Goal: Information Seeking & Learning: Check status

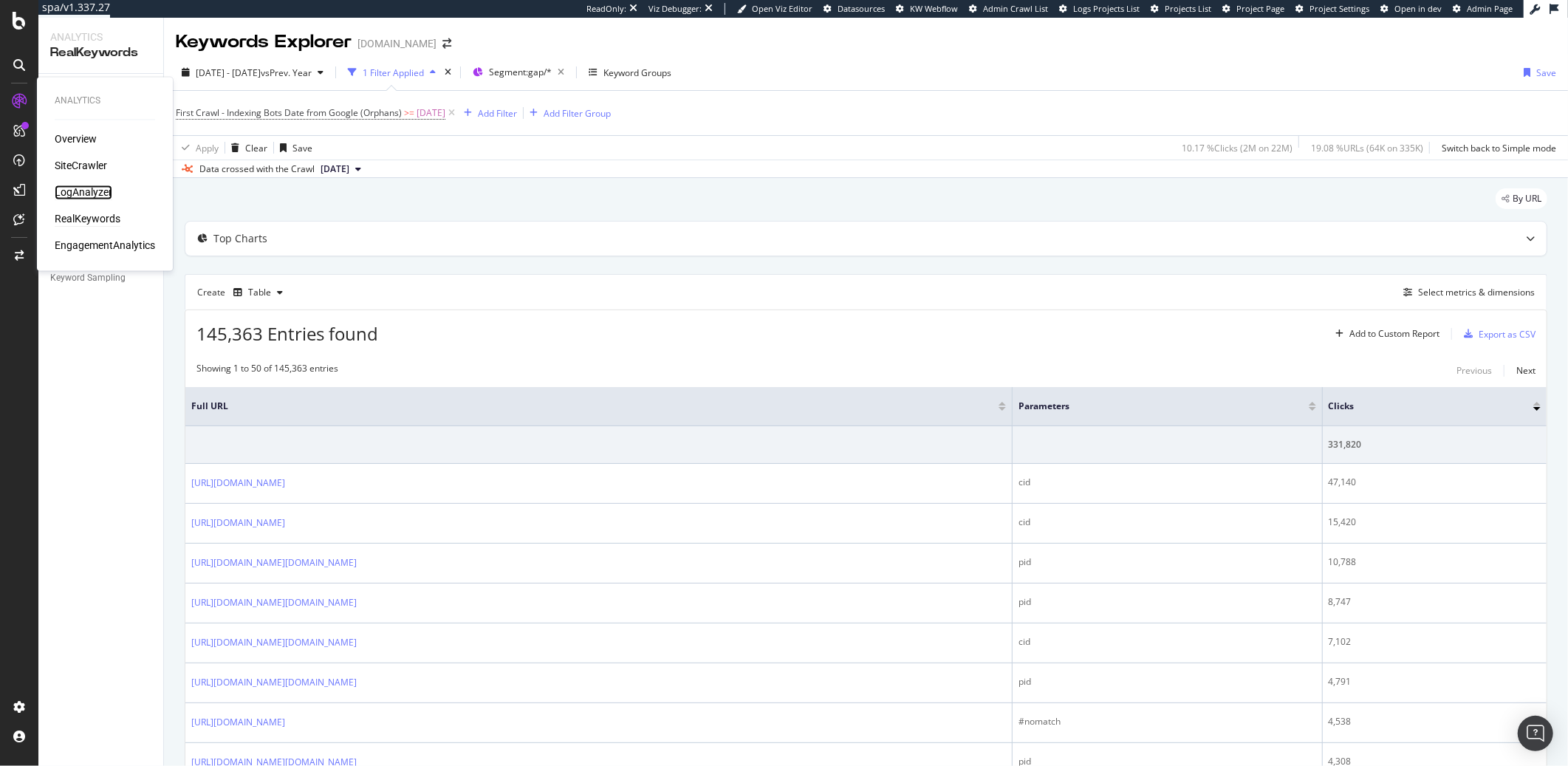
click at [98, 189] on div "LogAnalyzer" at bounding box center [84, 193] width 58 height 15
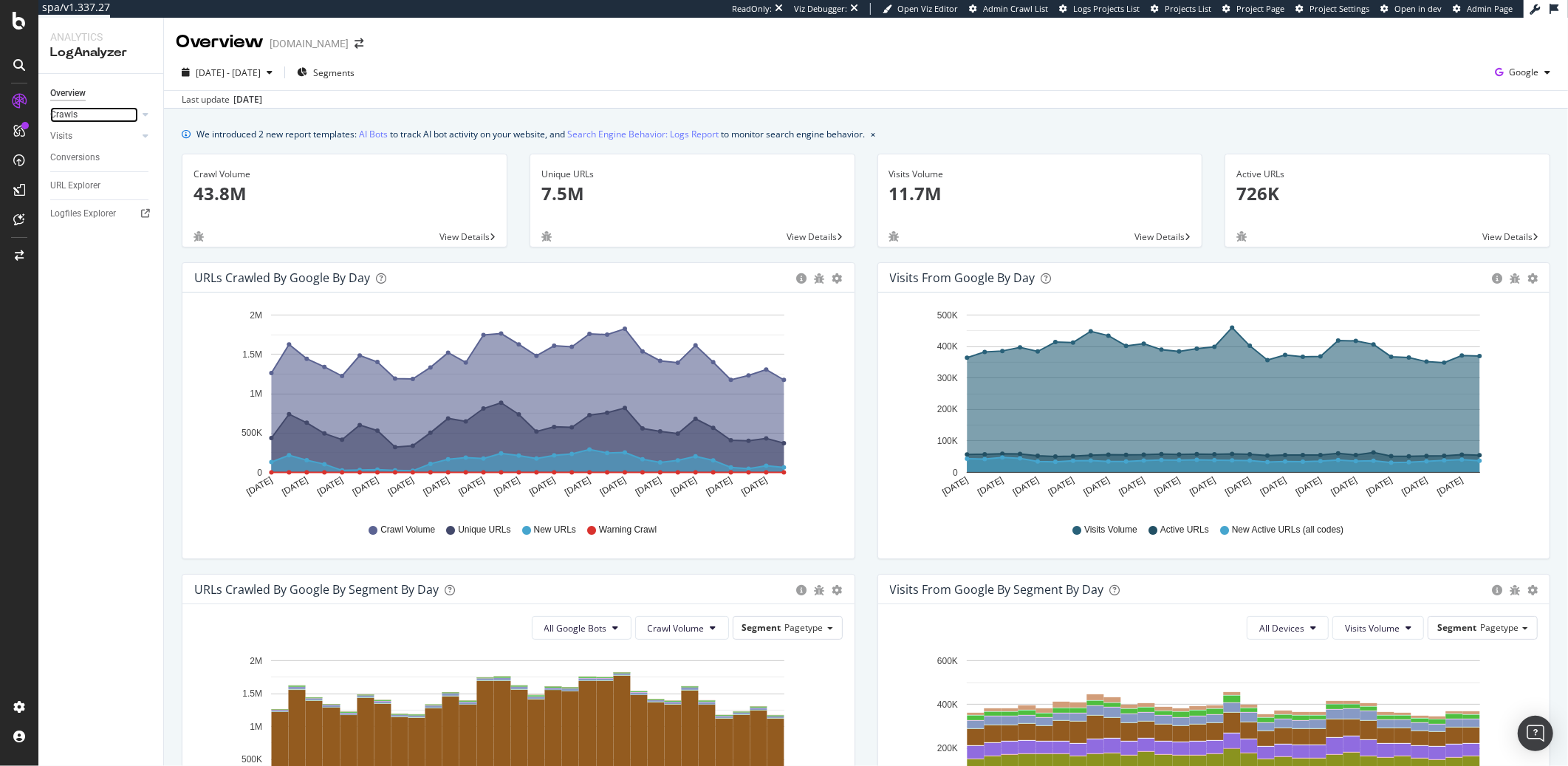
click at [83, 118] on link "Crawls" at bounding box center [94, 115] width 88 height 16
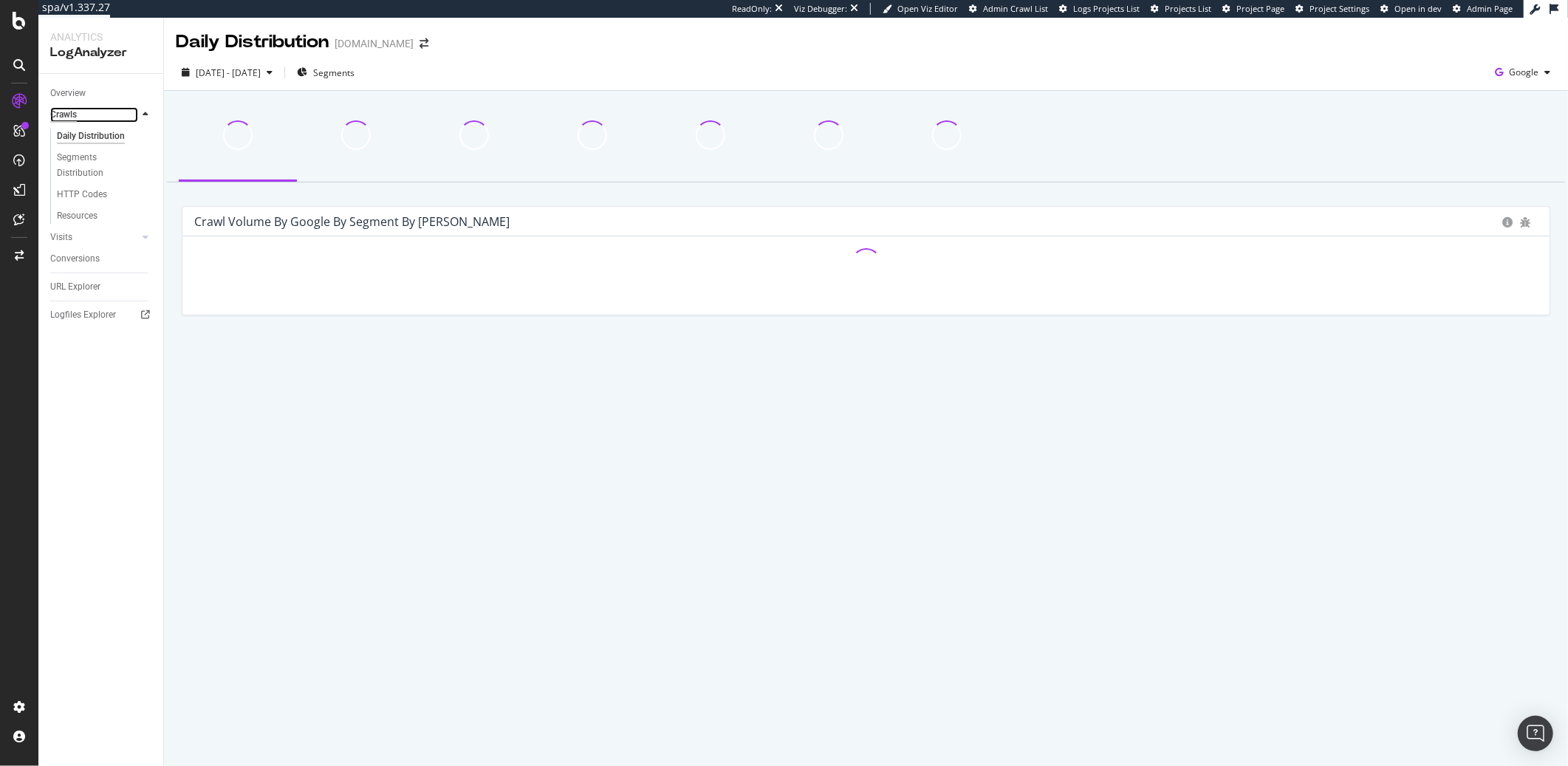
click at [58, 115] on div "Crawls" at bounding box center [64, 115] width 27 height 16
click at [88, 282] on div "URL Explorer" at bounding box center [75, 287] width 50 height 16
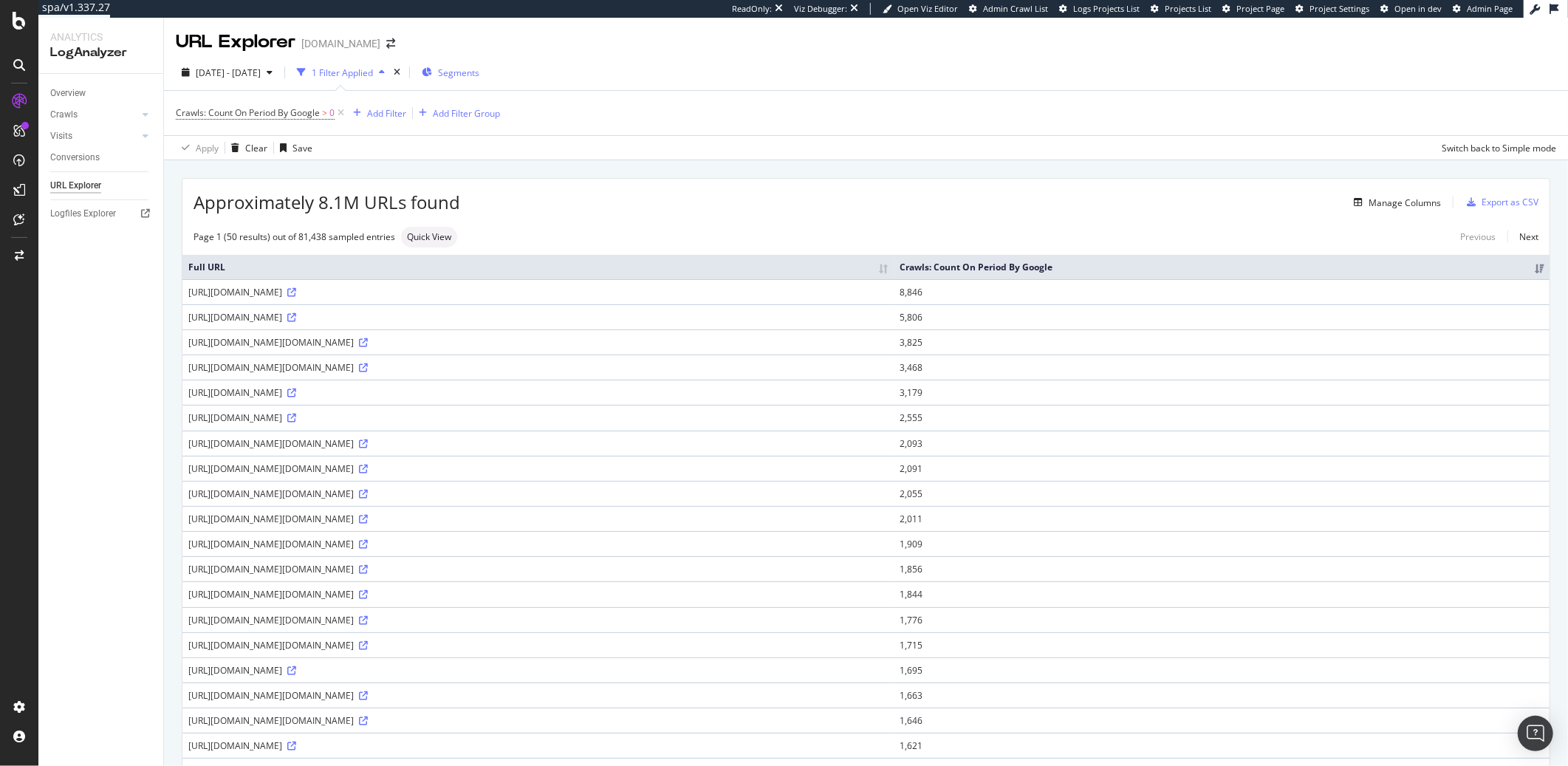
click at [479, 77] on span "Segments" at bounding box center [459, 72] width 41 height 13
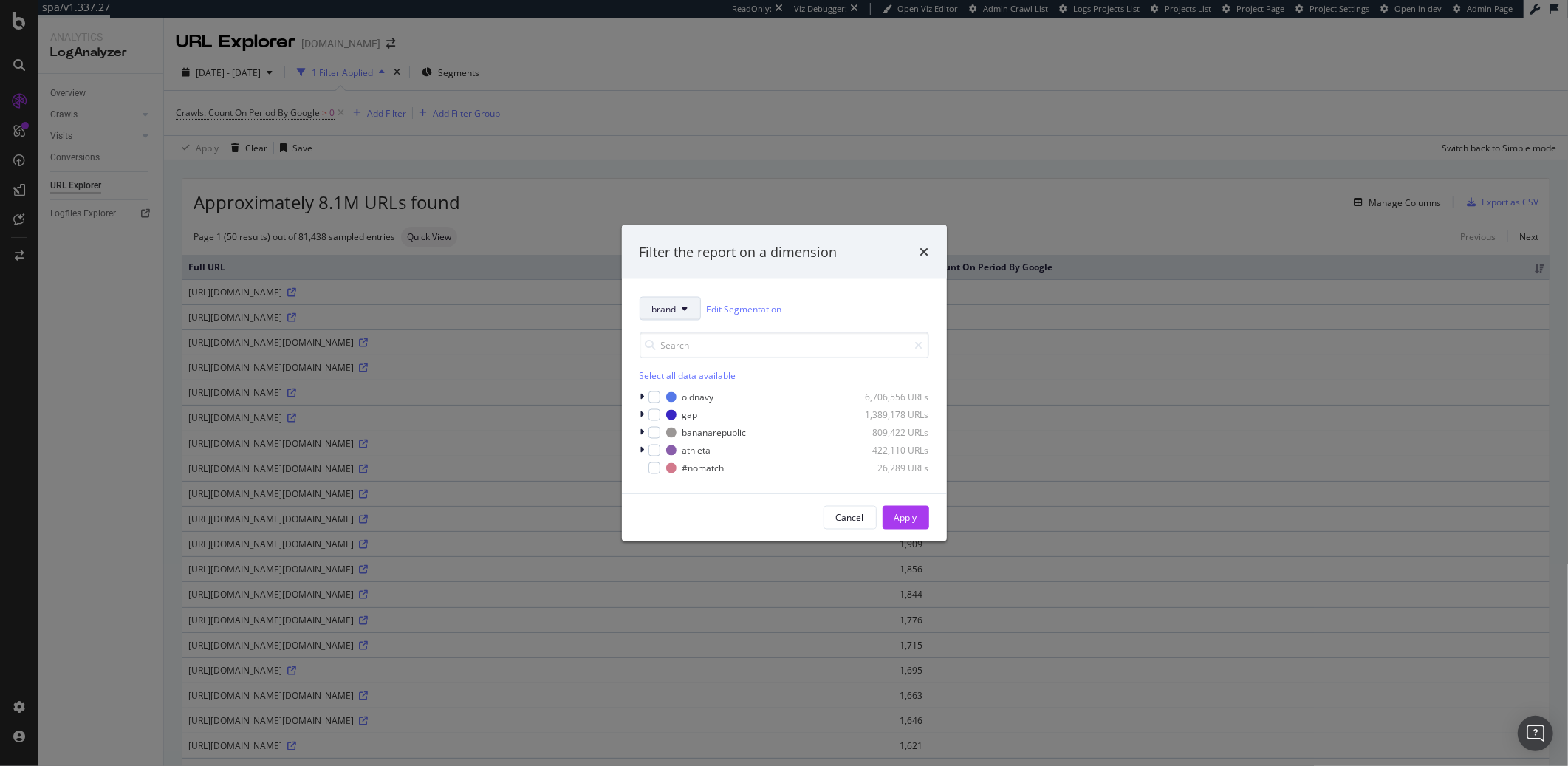
click at [692, 318] on button "brand" at bounding box center [670, 308] width 61 height 24
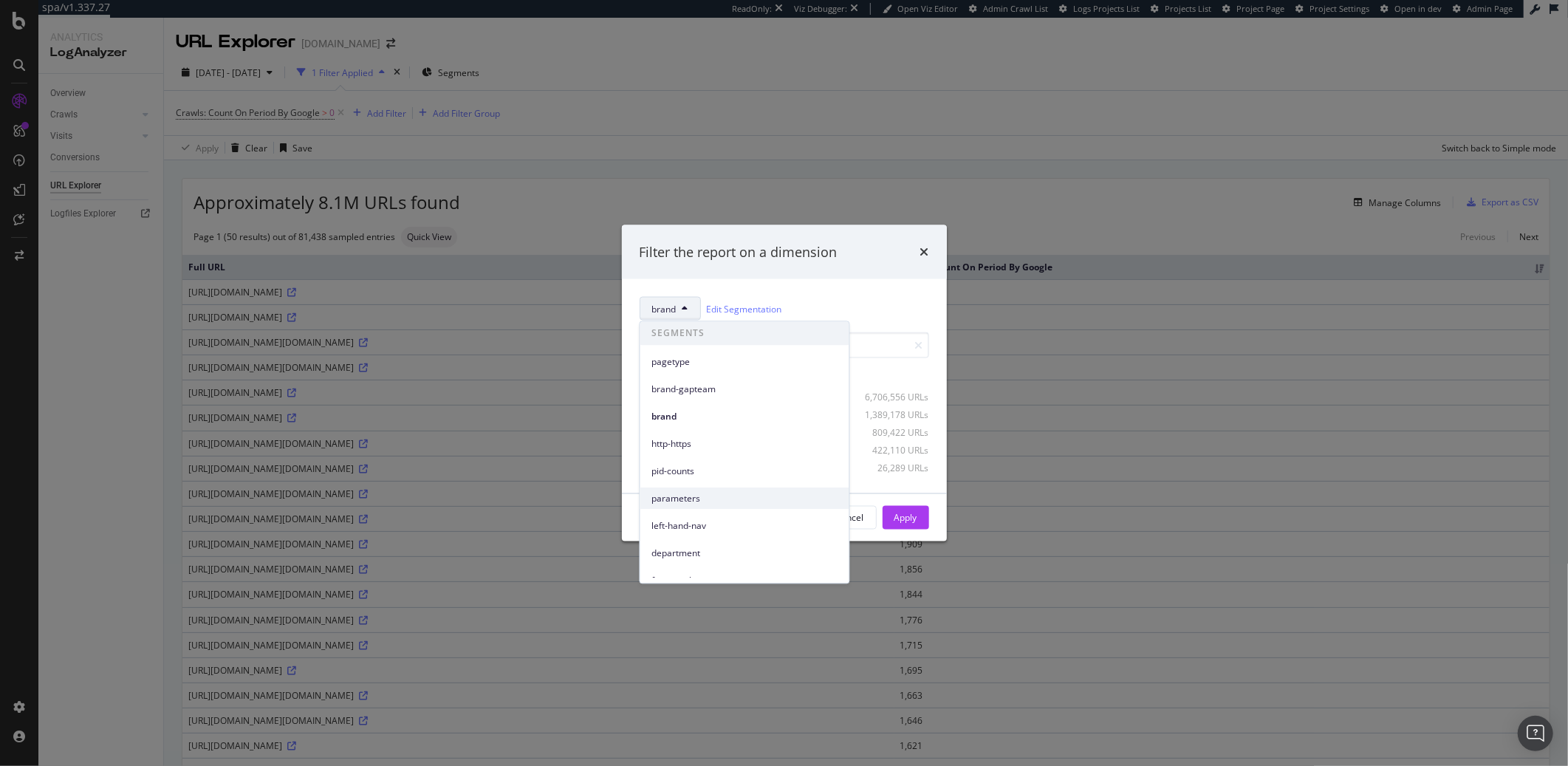
click at [714, 496] on span "parameters" at bounding box center [745, 498] width 186 height 13
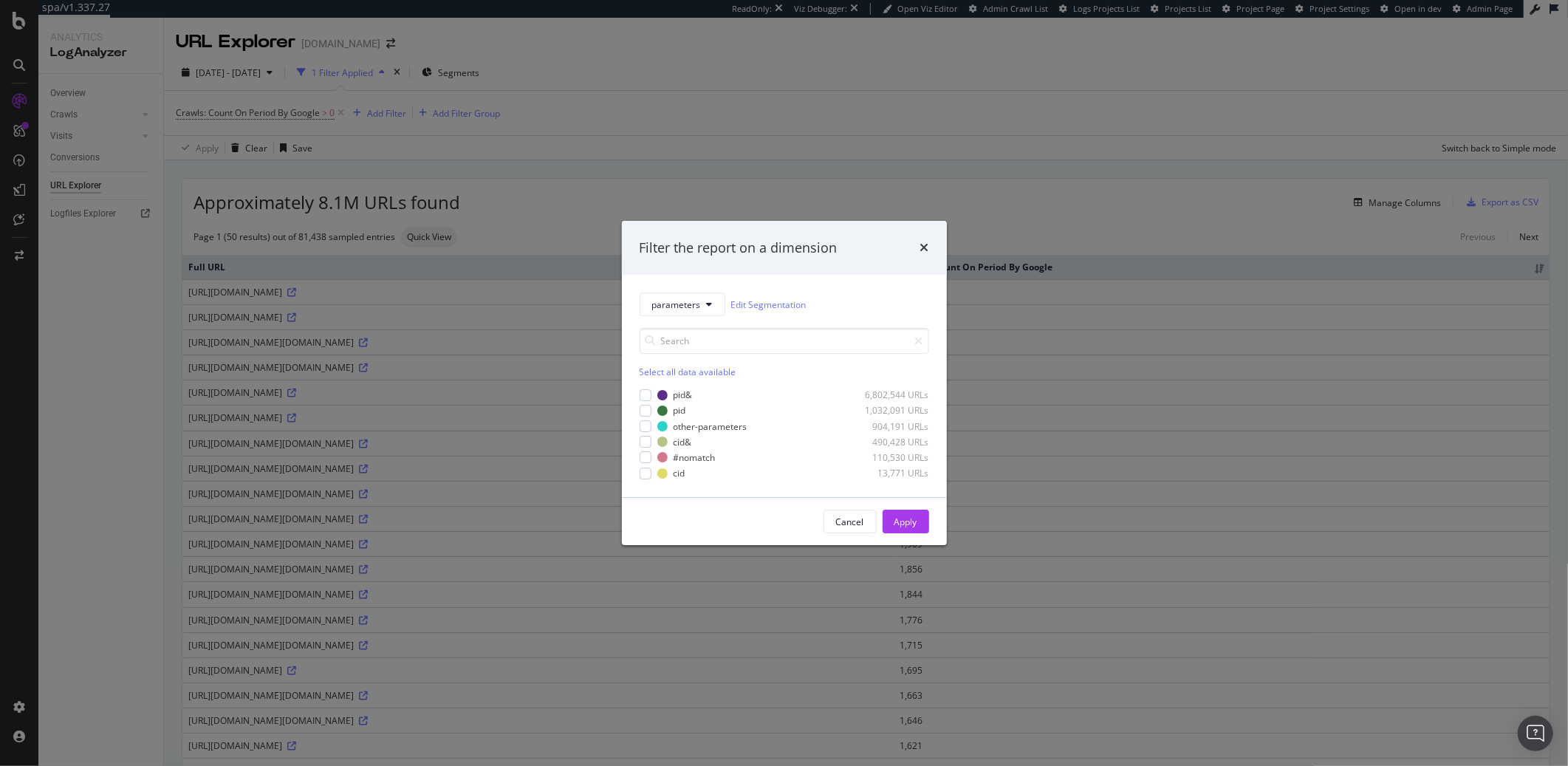
click at [763, 189] on div "Filter the report on a dimension parameters Edit Segmentation Select all data a…" at bounding box center [784, 383] width 1568 height 766
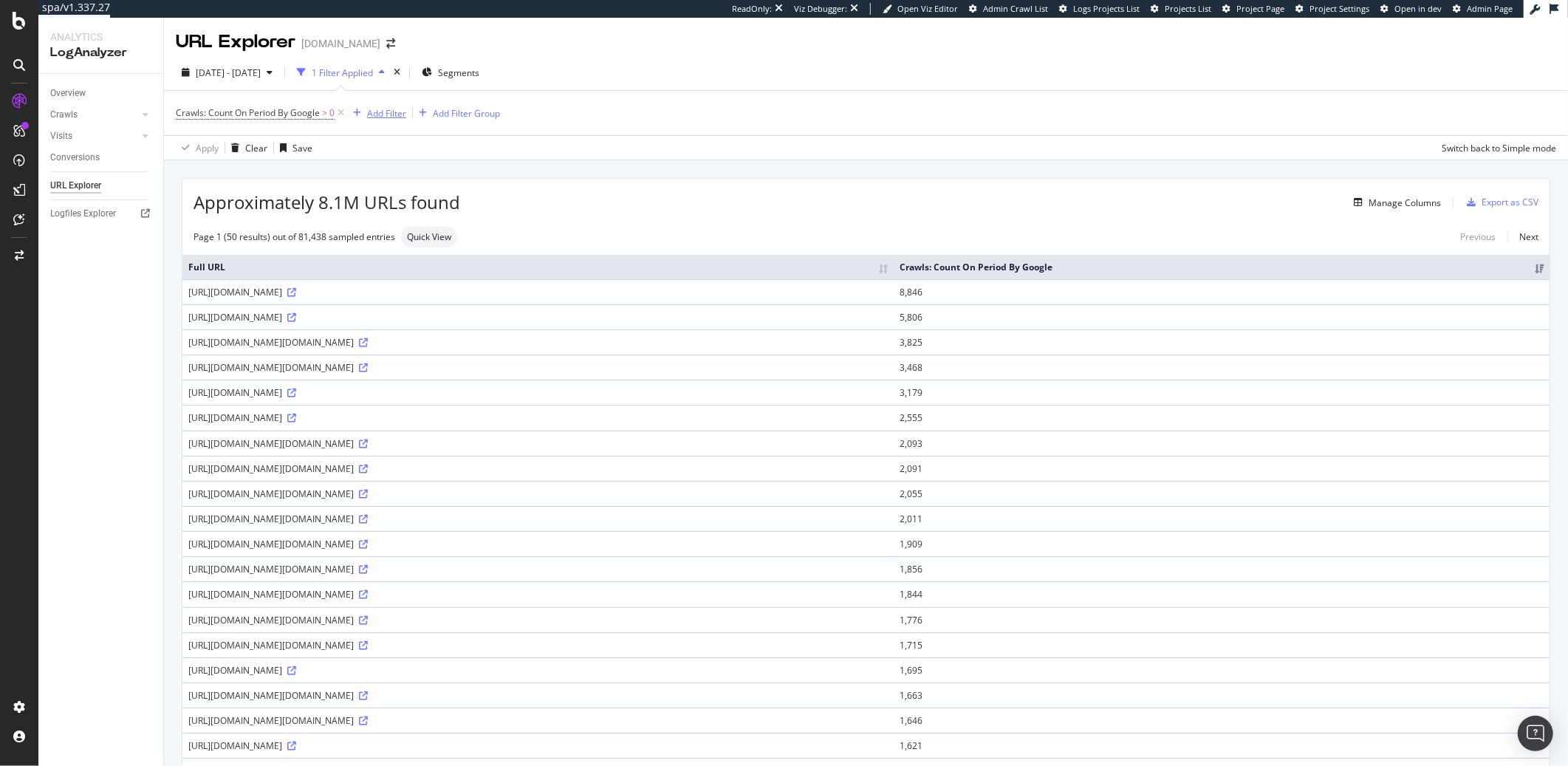
click at [380, 114] on div "Add Filter" at bounding box center [386, 113] width 39 height 13
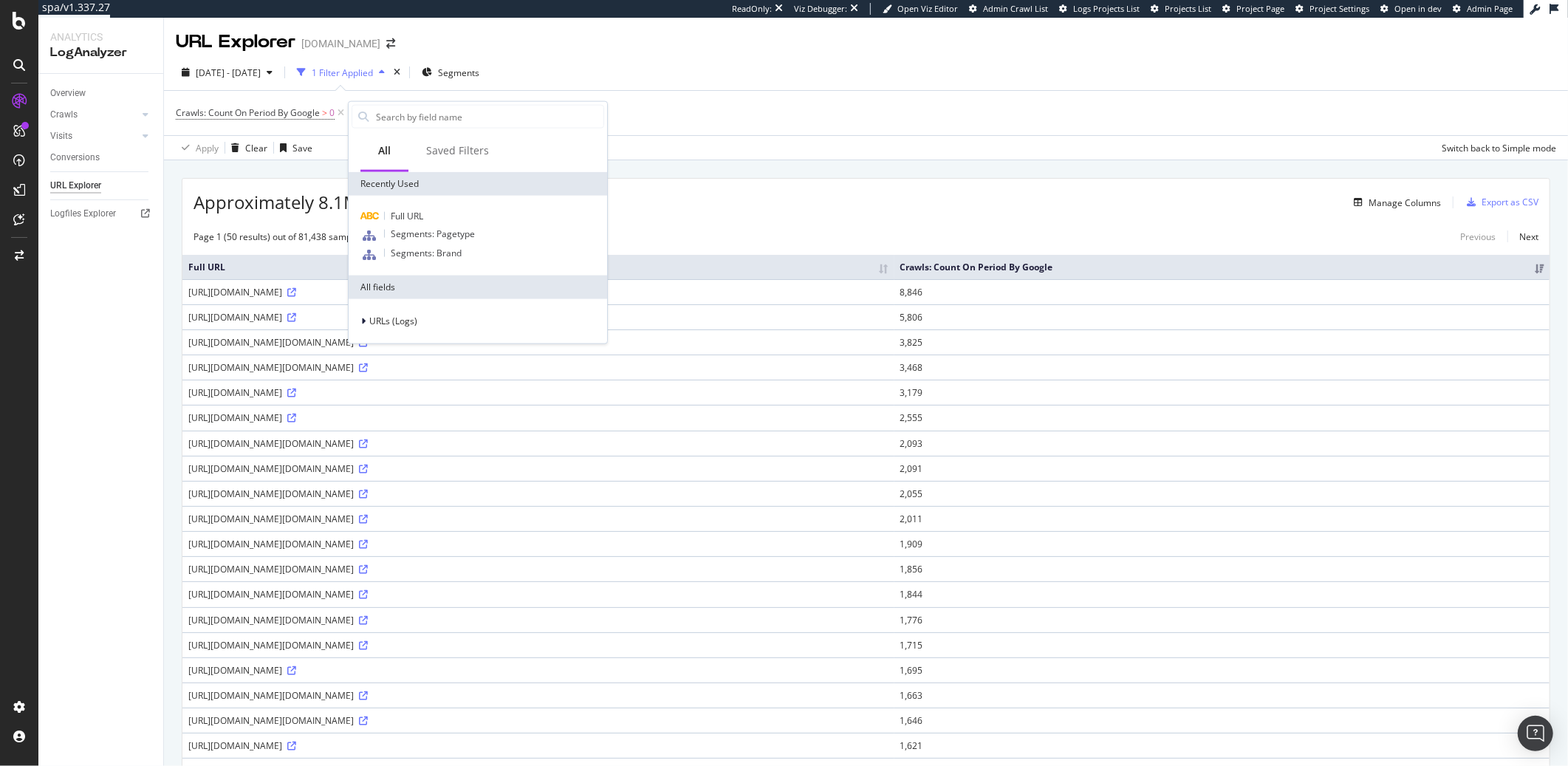
click at [717, 120] on div "Crawls: Count On Period By Google > 0 Add Filter Add Filter Group" at bounding box center [866, 113] width 1381 height 44
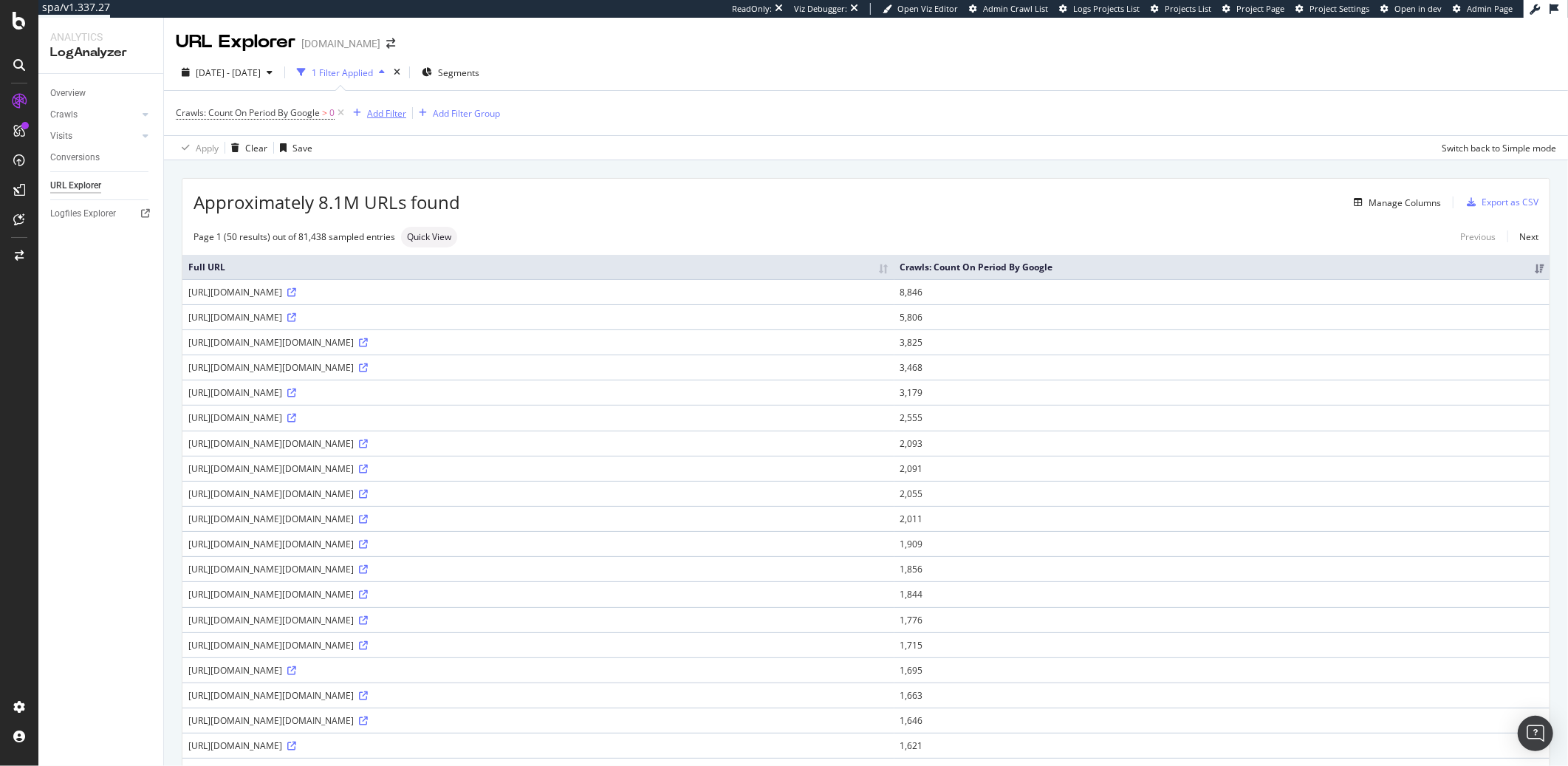
click at [391, 115] on div "Add Filter" at bounding box center [386, 113] width 39 height 13
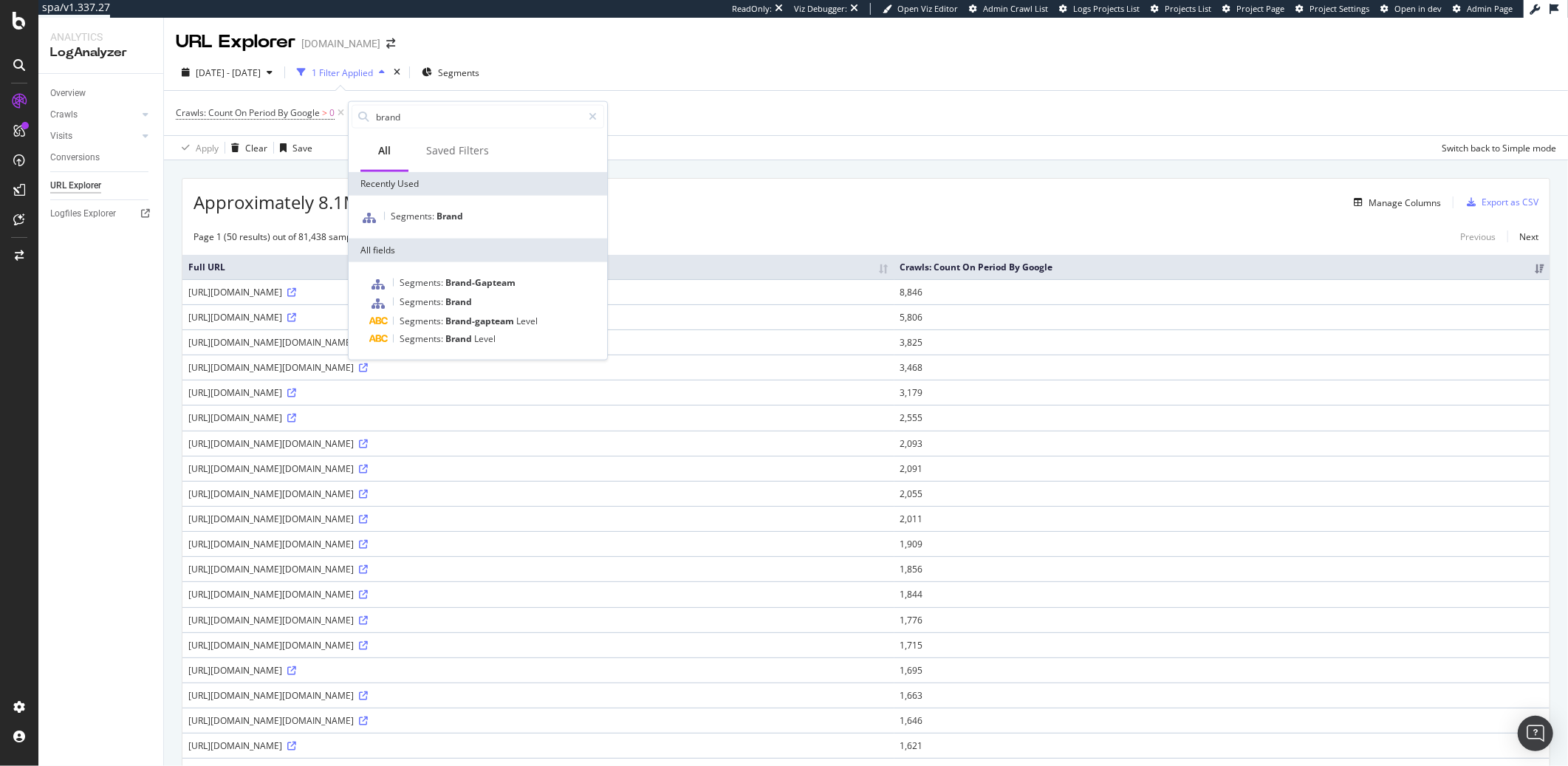
type input "brand"
click at [436, 218] on span "Brand" at bounding box center [450, 216] width 27 height 13
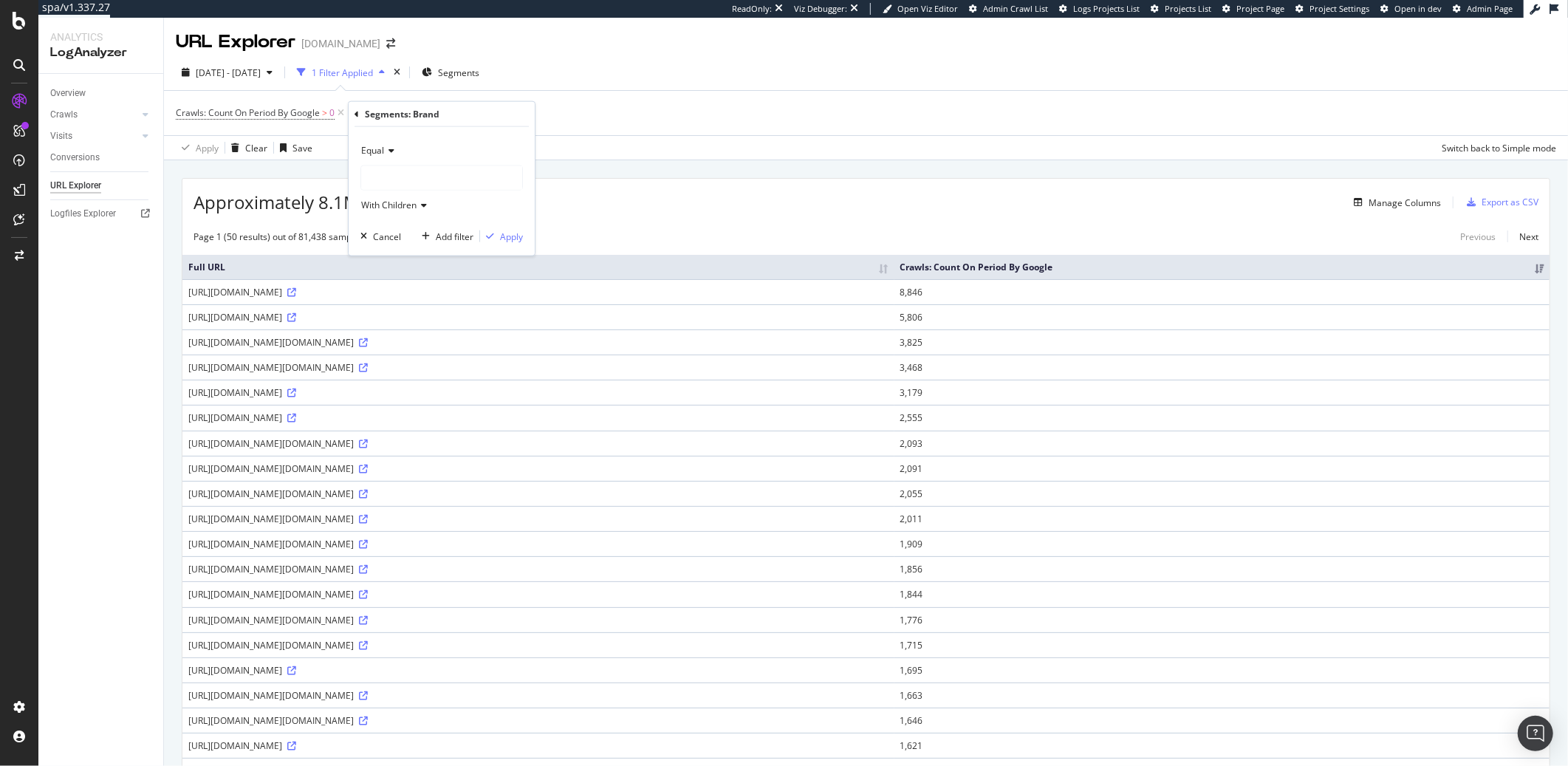
click at [440, 179] on div at bounding box center [442, 178] width 161 height 24
click at [399, 222] on span "1,389,178 URLS" at bounding box center [429, 222] width 68 height 13
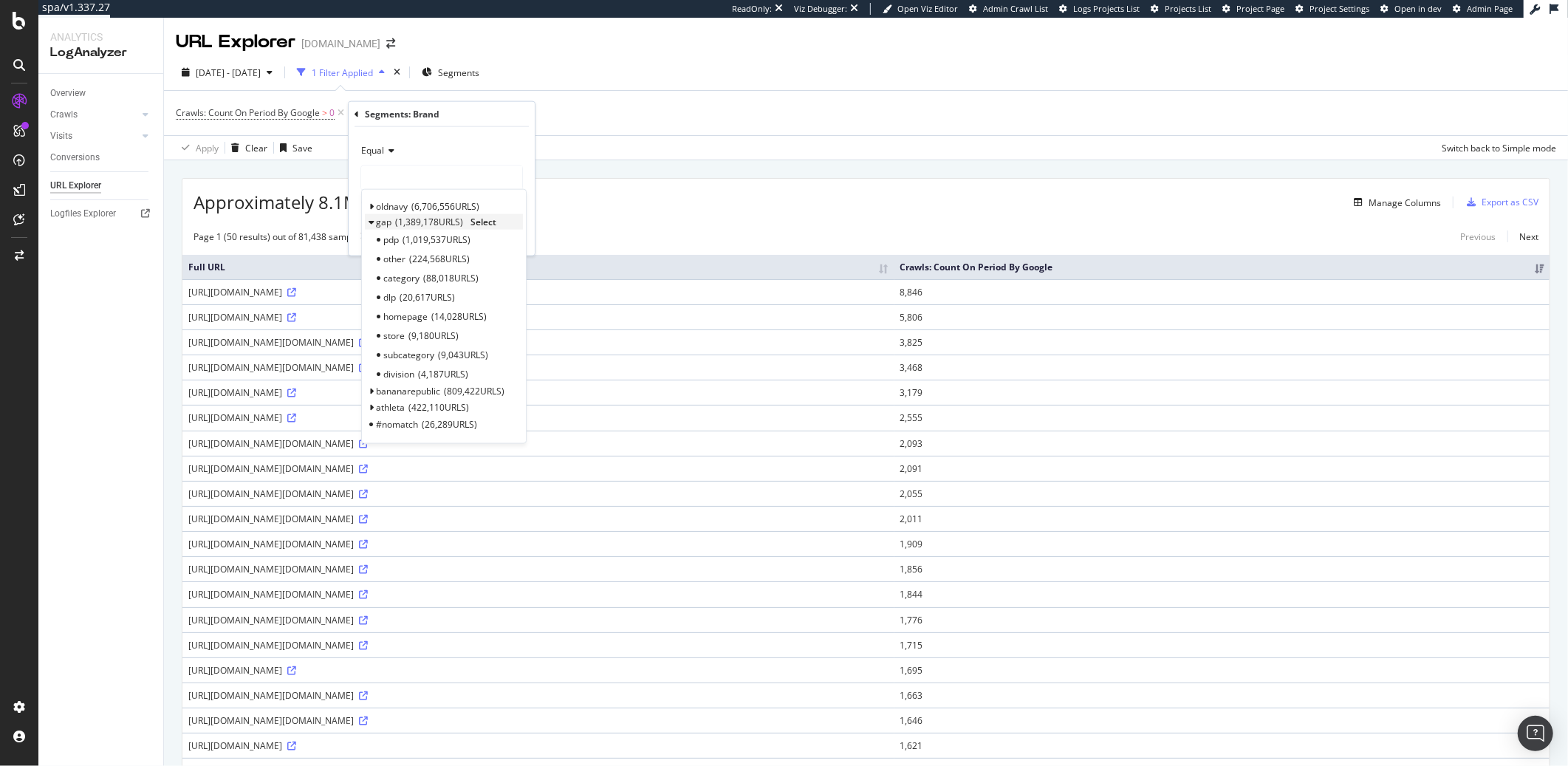
click at [483, 220] on span "Select" at bounding box center [483, 222] width 26 height 13
click at [483, 220] on div "Equal oldnavy 6,706,556 URLS Select gap 1,389,178 URLS Select pdp 1,019,537 URL…" at bounding box center [442, 192] width 186 height 129
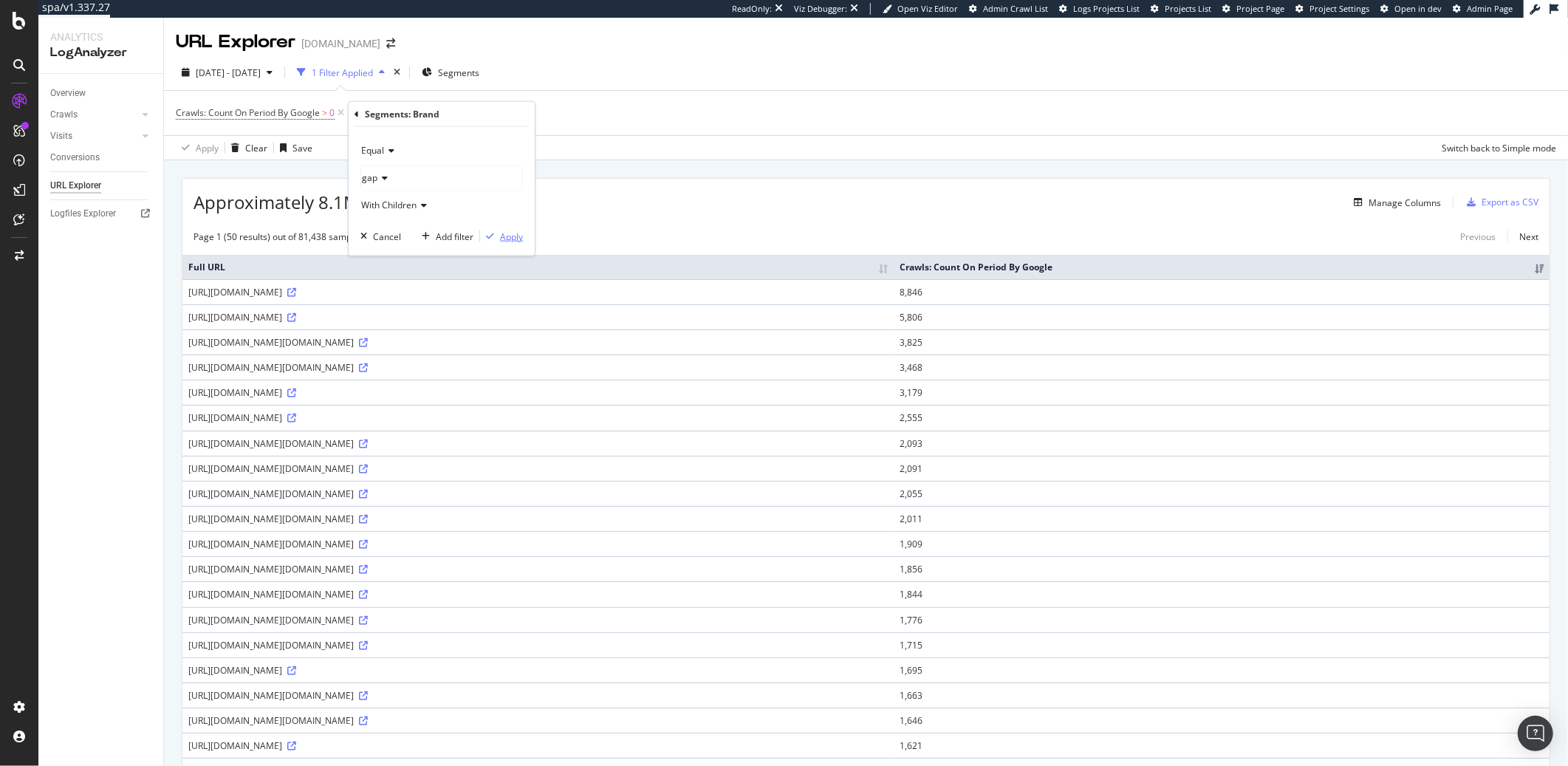
click at [517, 234] on div "Apply" at bounding box center [511, 236] width 23 height 13
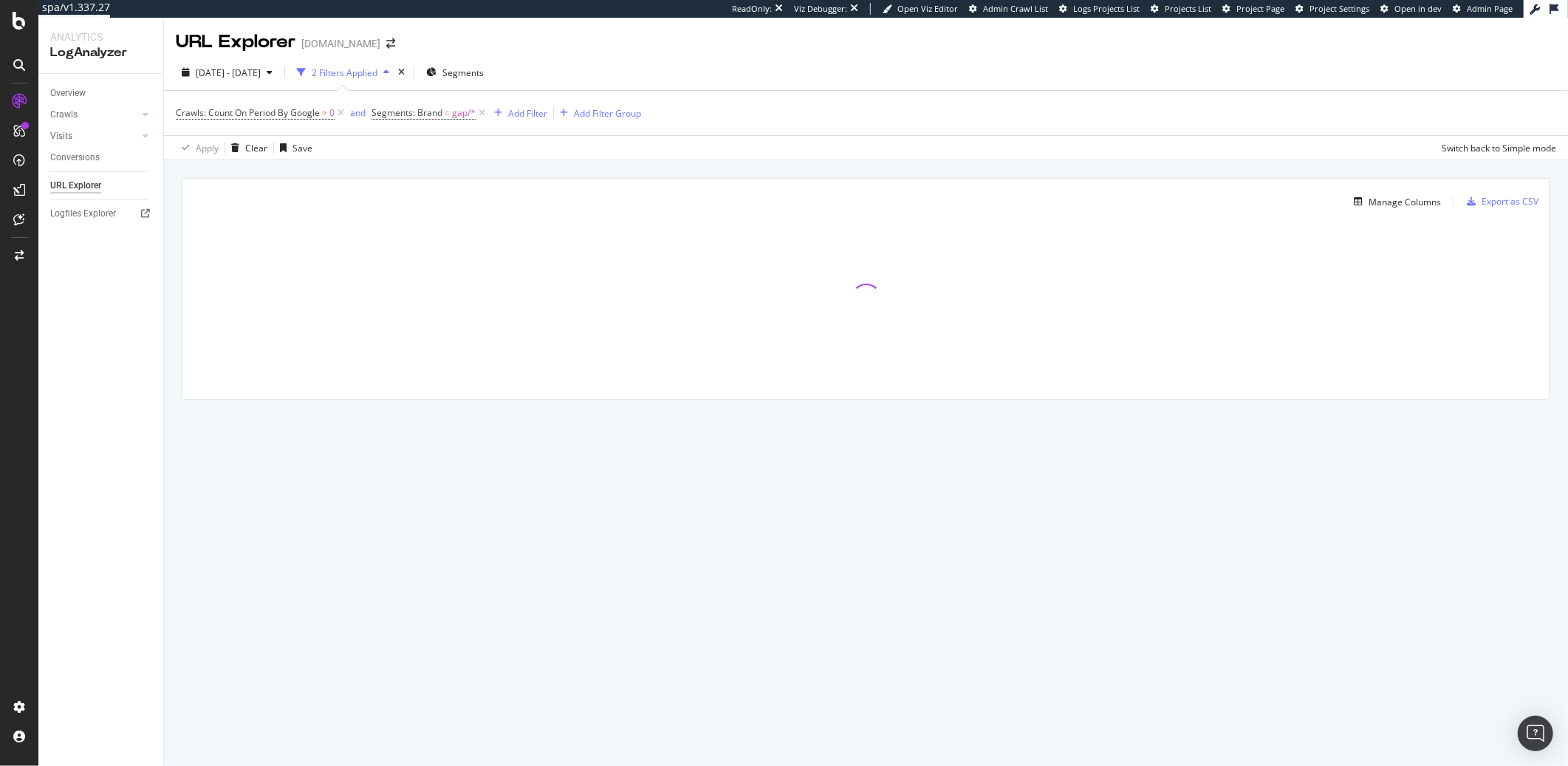
click at [684, 121] on div "Crawls: Count On Period By Google > 0 and Segments: Brand = gap/* Add Filter Ad…" at bounding box center [866, 113] width 1381 height 44
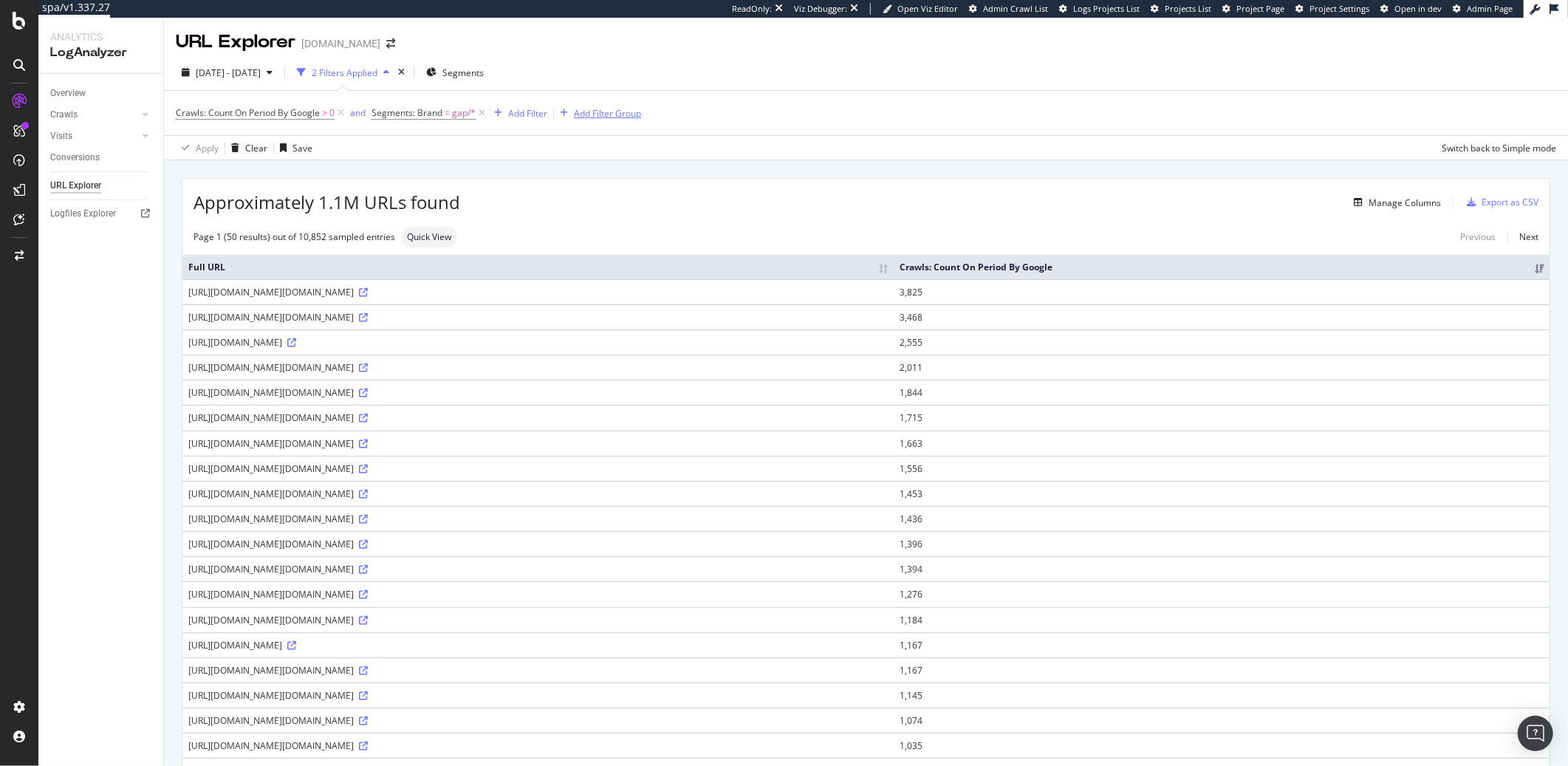
click at [623, 111] on div "Add Filter Group" at bounding box center [607, 113] width 67 height 13
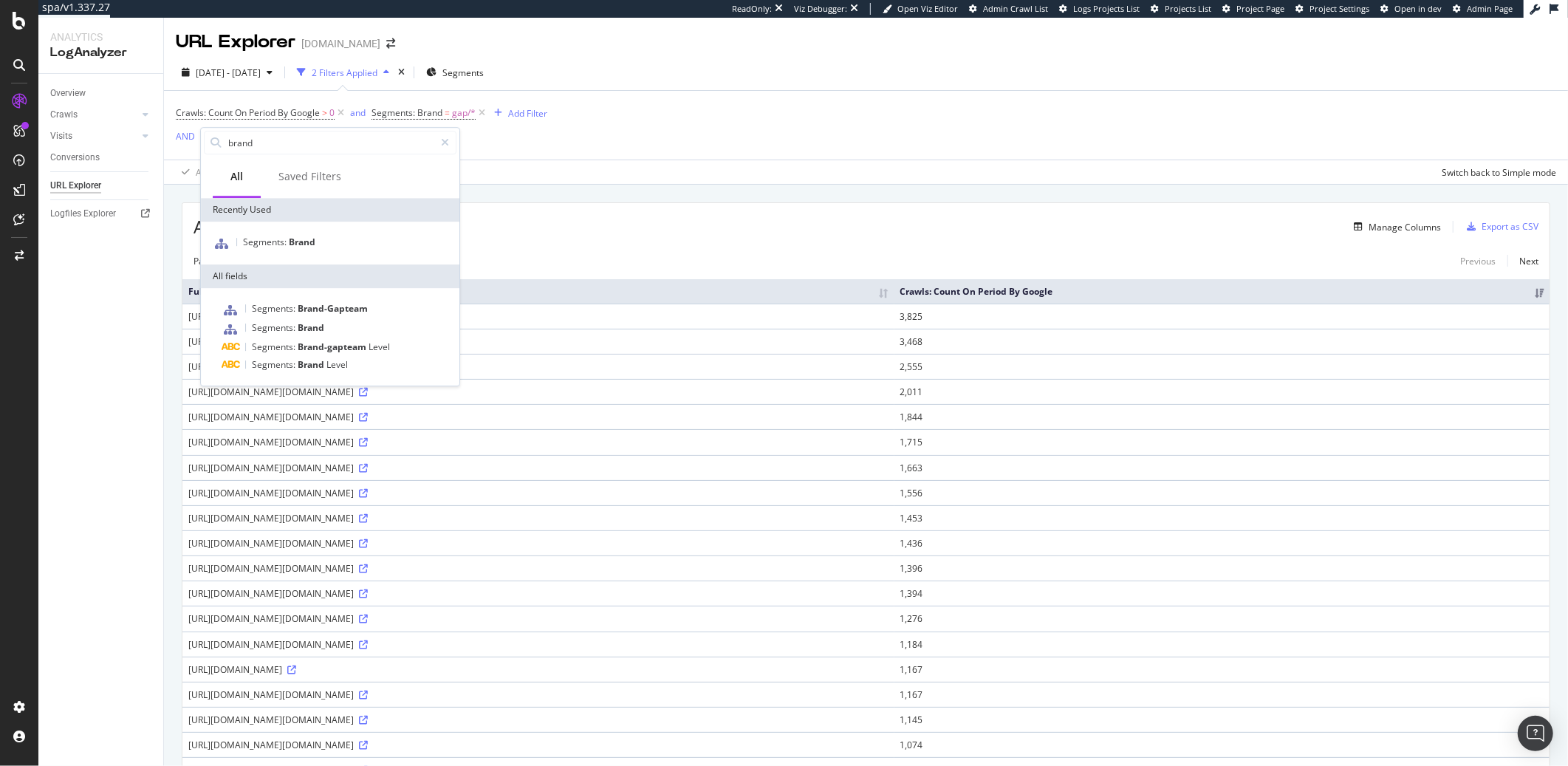
click at [783, 138] on div "Crawls: Count On Period By Google > 0 and Segments: Brand = gap/* Add Filter AN…" at bounding box center [866, 138] width 1381 height 93
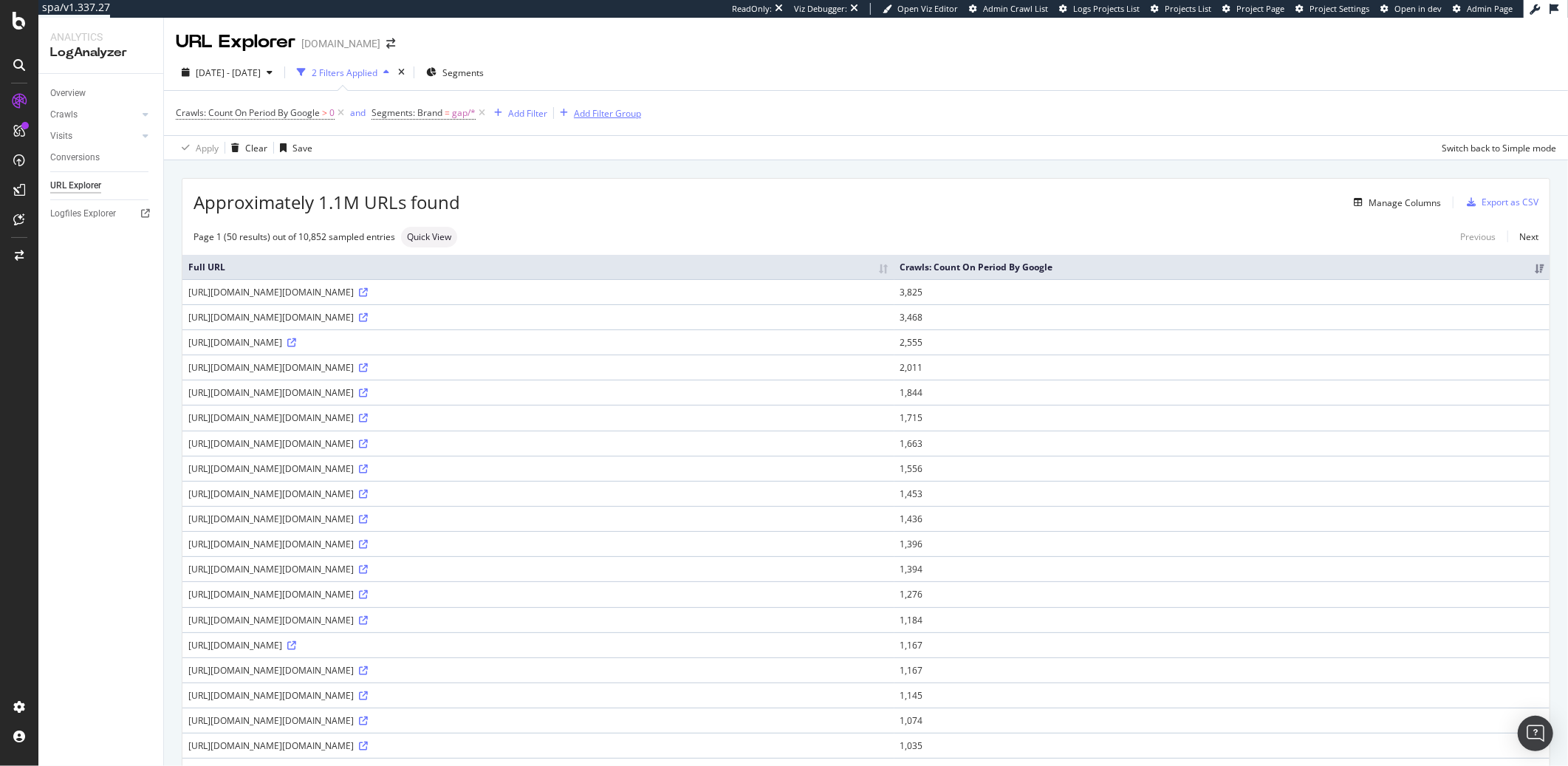
click at [616, 111] on div "Add Filter Group" at bounding box center [607, 113] width 67 height 13
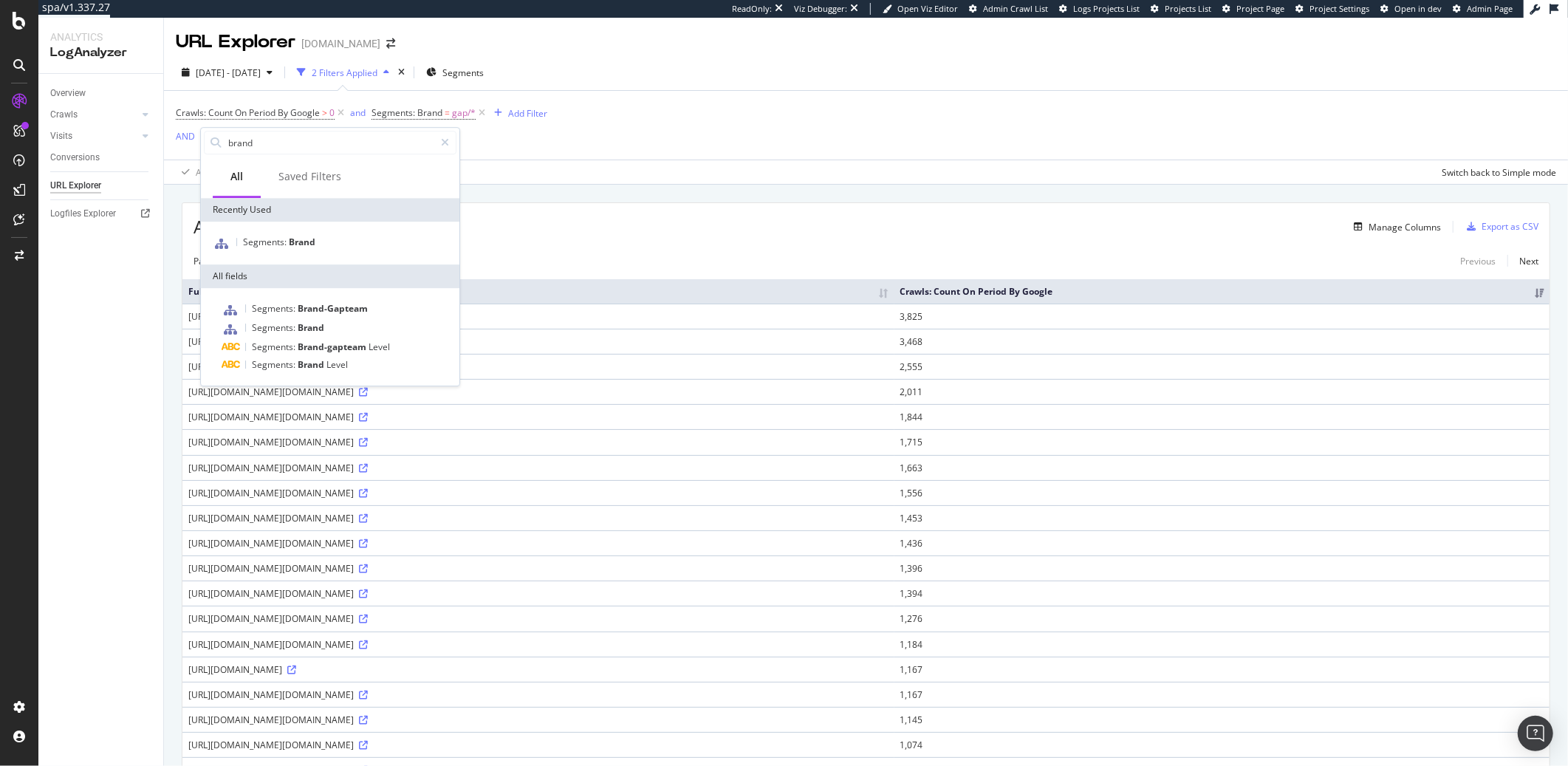
drag, startPoint x: 697, startPoint y: 128, endPoint x: 658, endPoint y: 122, distance: 39.5
click at [694, 128] on div "Crawls: Count On Period By Google > 0 and Segments: Brand = gap/* Add Filter AN…" at bounding box center [866, 125] width 1381 height 69
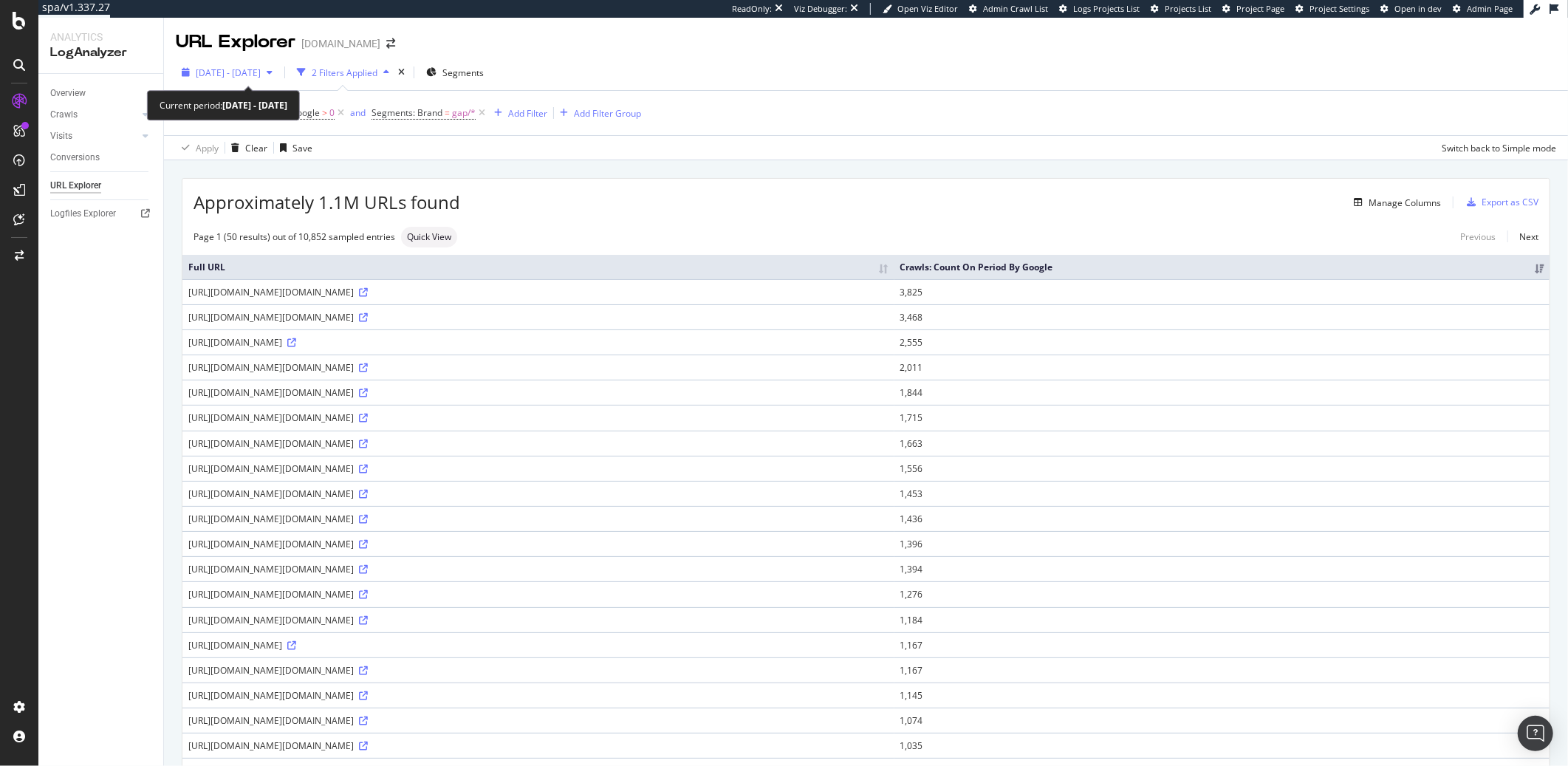
click at [225, 79] on div "2025 Aug. 17th - Sep. 15th" at bounding box center [227, 72] width 103 height 22
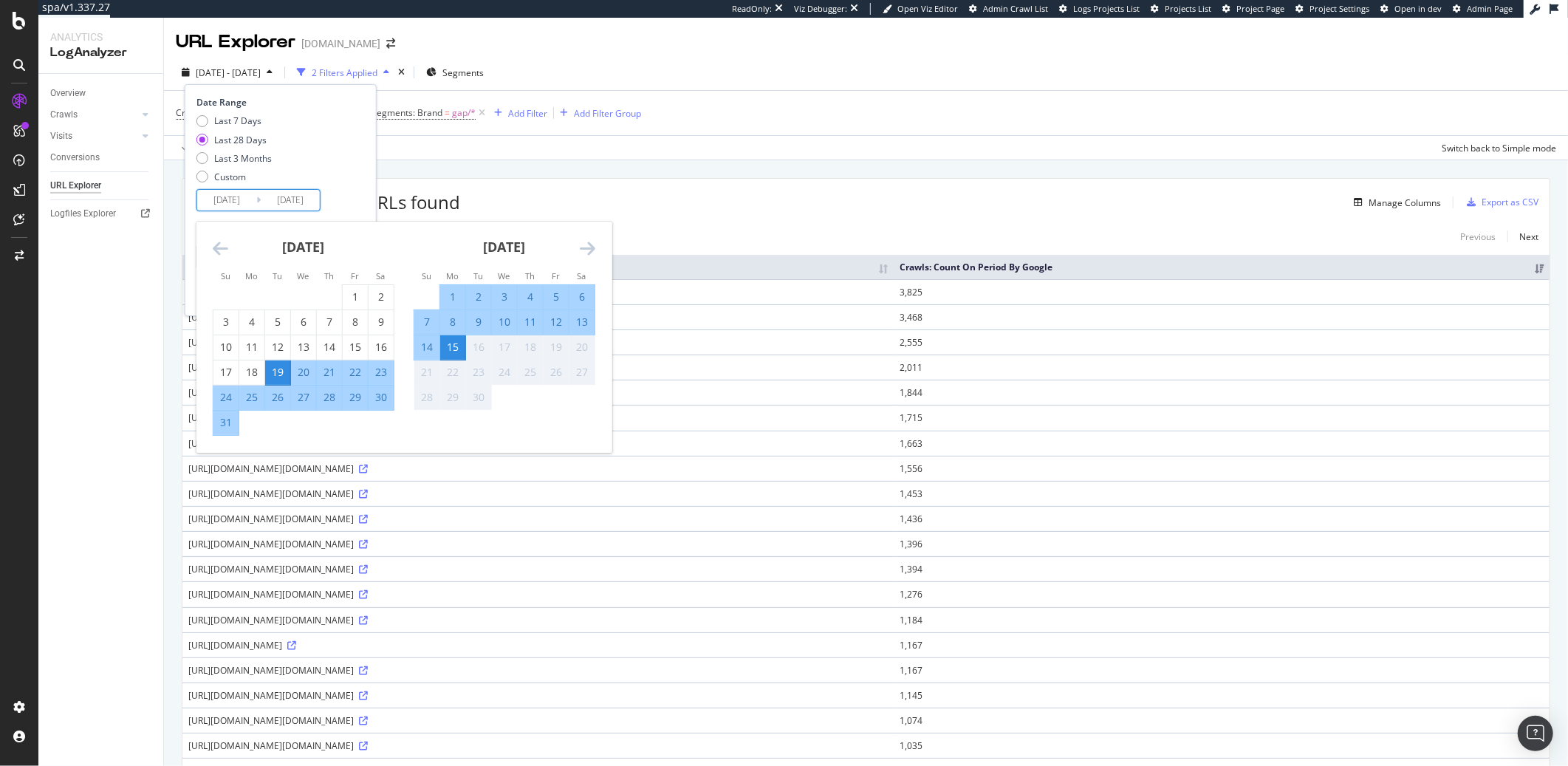
drag, startPoint x: 212, startPoint y: 195, endPoint x: 229, endPoint y: 192, distance: 17.3
click at [212, 195] on input "2025/08/19" at bounding box center [227, 200] width 59 height 21
click at [217, 241] on icon "Move backward to switch to the previous month." at bounding box center [220, 248] width 16 height 18
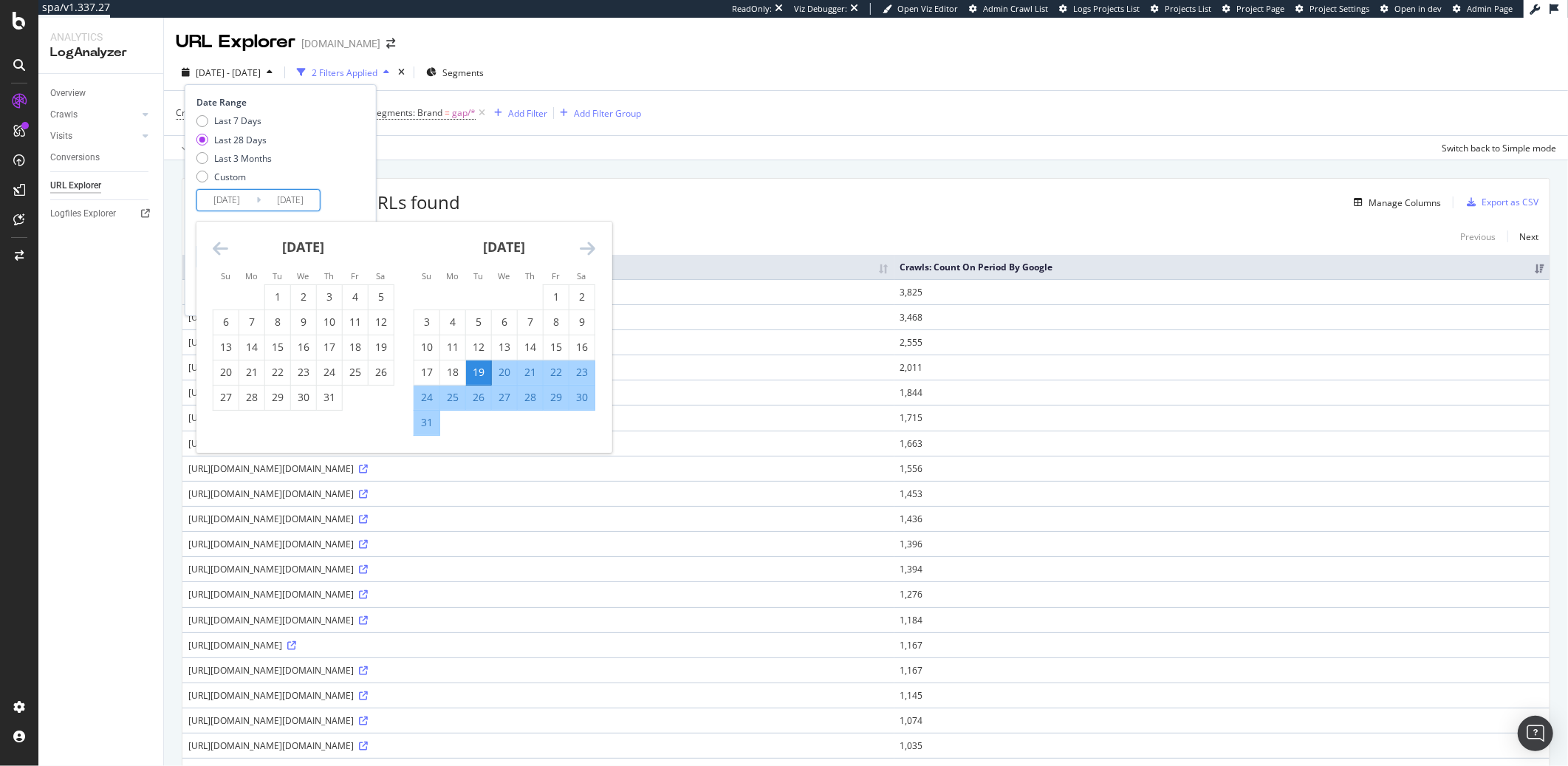
click at [217, 241] on icon "Move backward to switch to the previous month." at bounding box center [220, 248] width 16 height 18
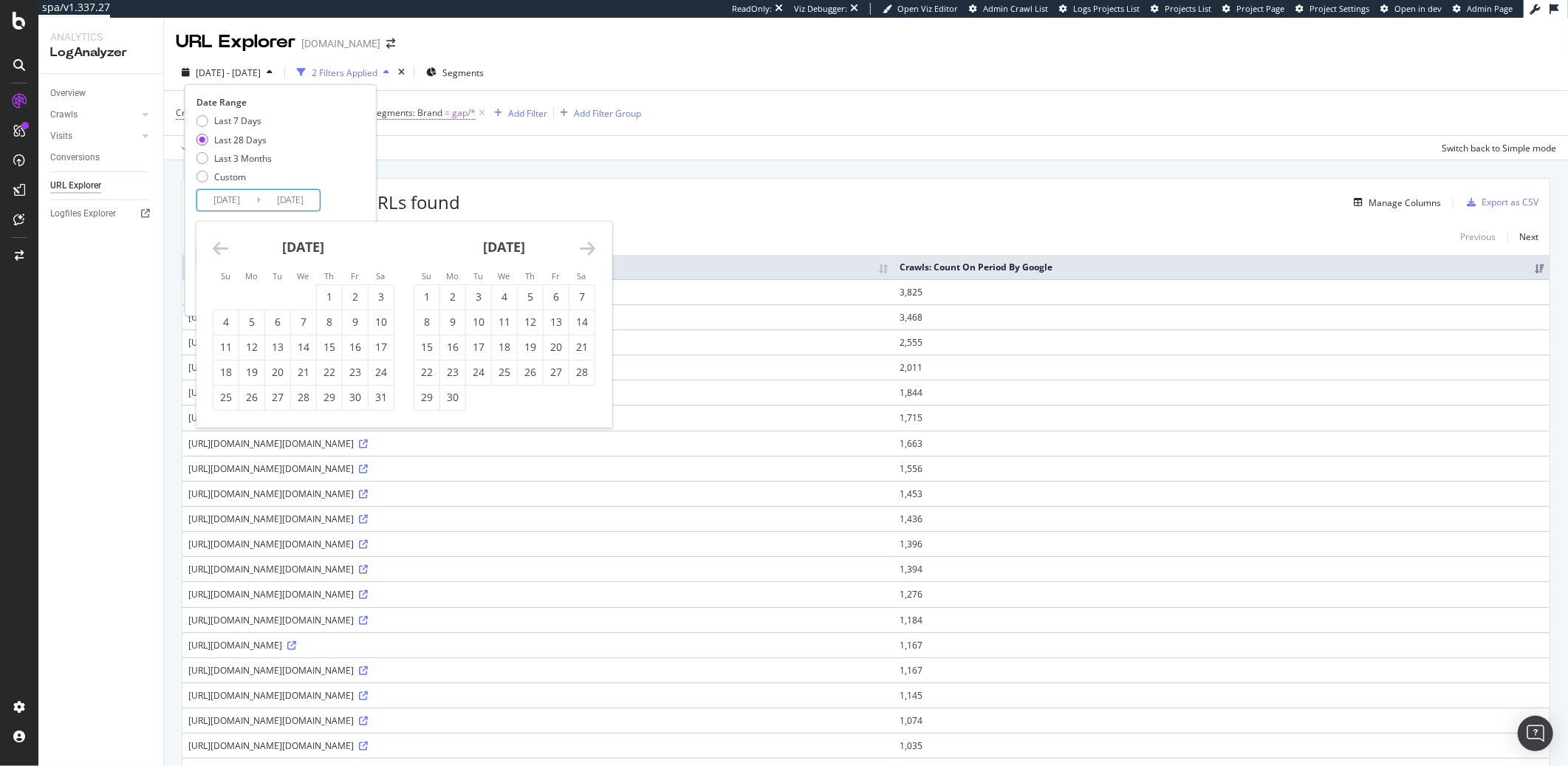
click at [217, 241] on icon "Move backward to switch to the previous month." at bounding box center [220, 248] width 16 height 18
click at [492, 301] on div "2" at bounding box center [504, 296] width 25 height 15
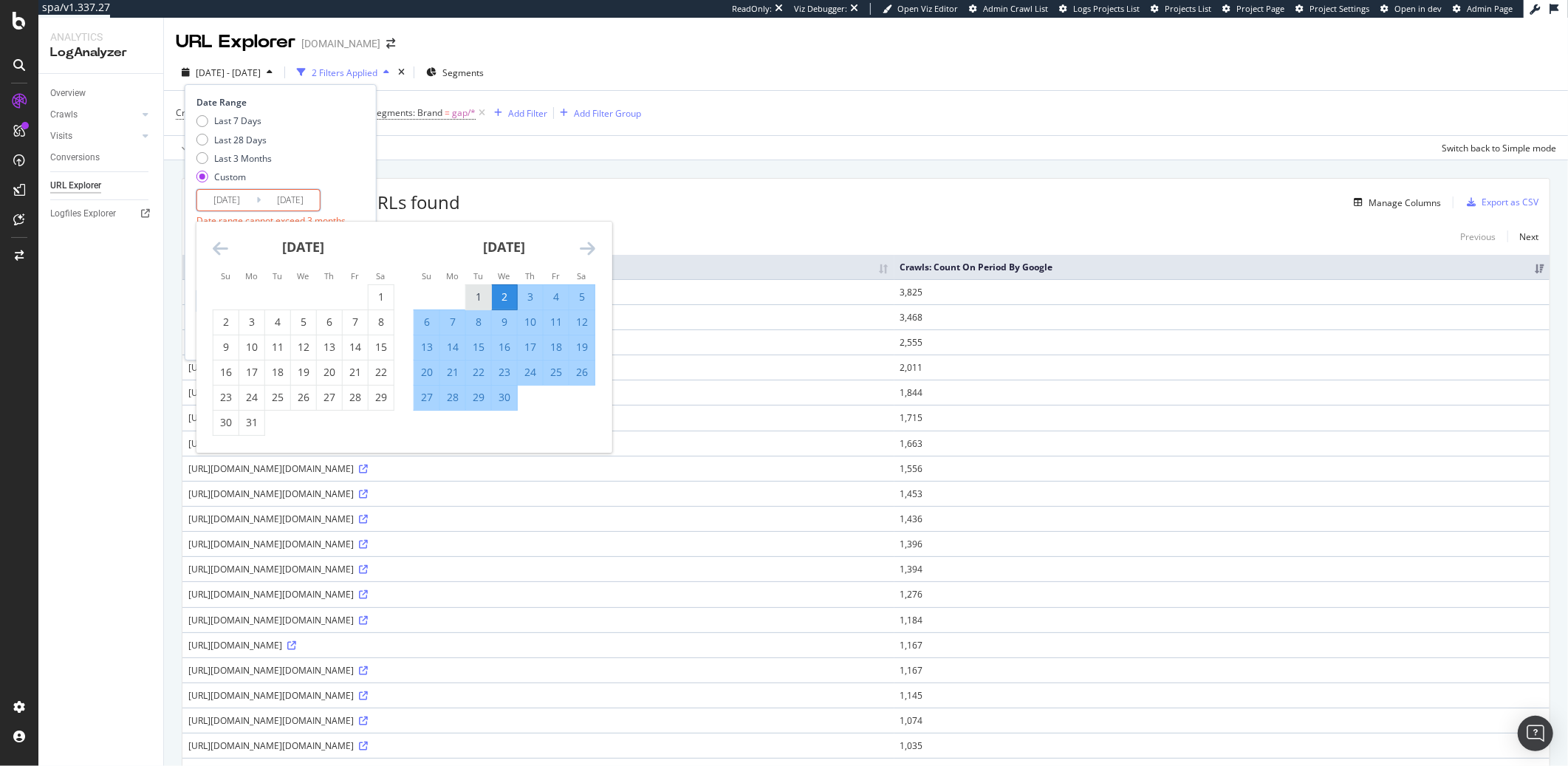
click at [478, 299] on div "1" at bounding box center [479, 296] width 25 height 15
type input "2025/04/01"
click at [507, 393] on div "30" at bounding box center [504, 397] width 25 height 15
type input "2025/04/30"
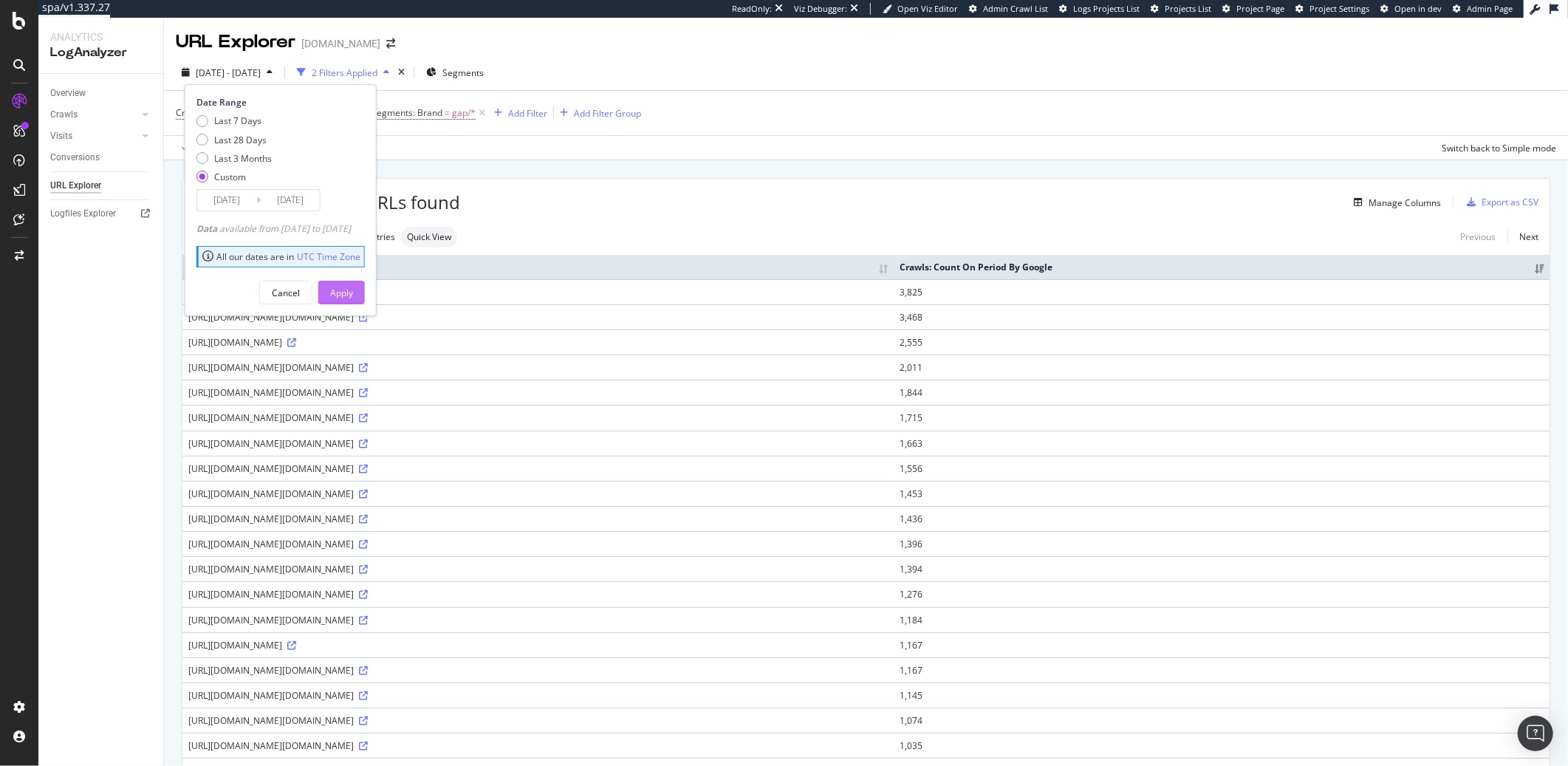
click at [353, 294] on div "Apply" at bounding box center [341, 292] width 23 height 13
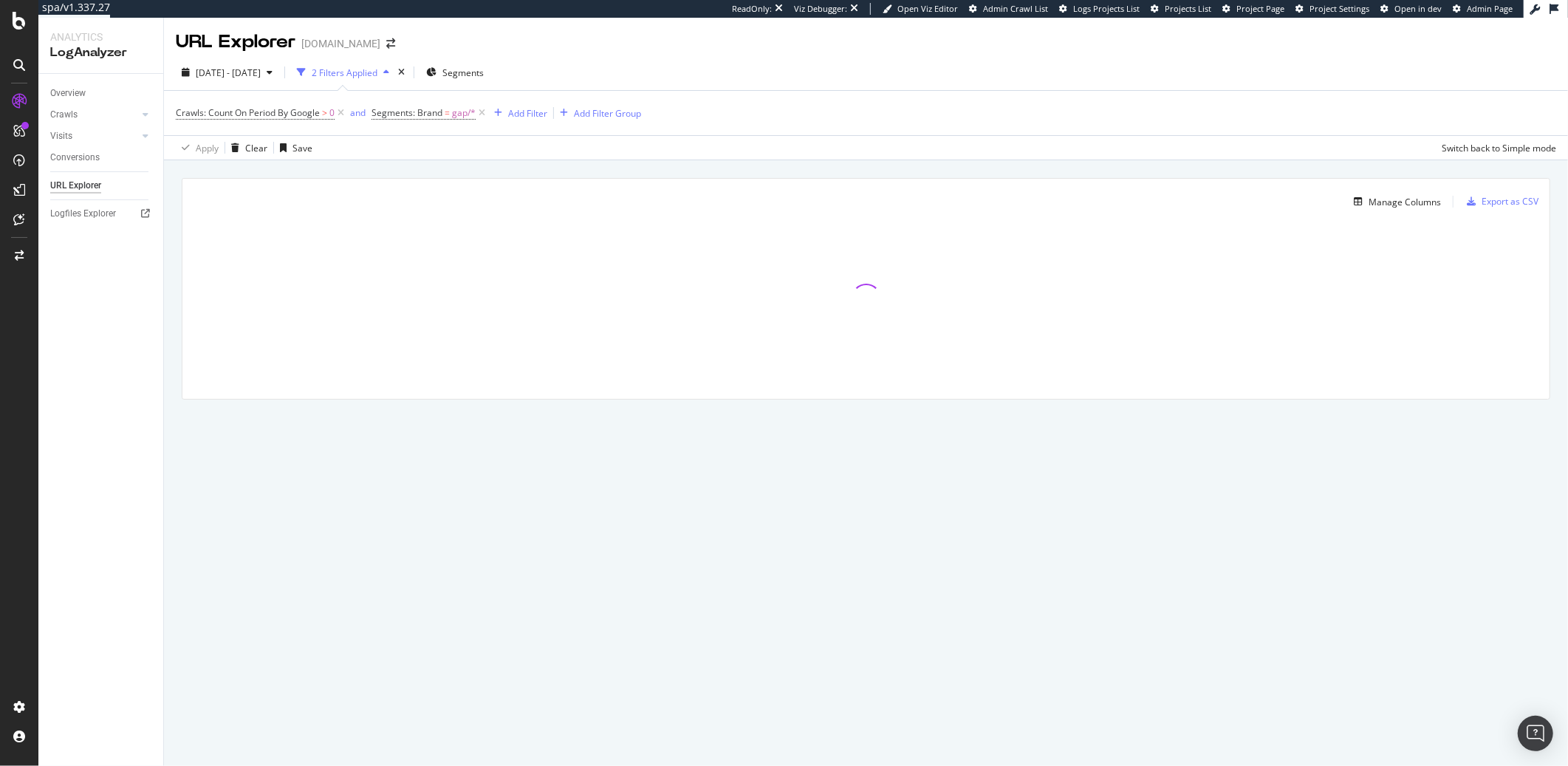
click at [1413, 77] on div "2025 Apr. 1st - Apr. 30th 2 Filters Applied Segments" at bounding box center [866, 75] width 1404 height 30
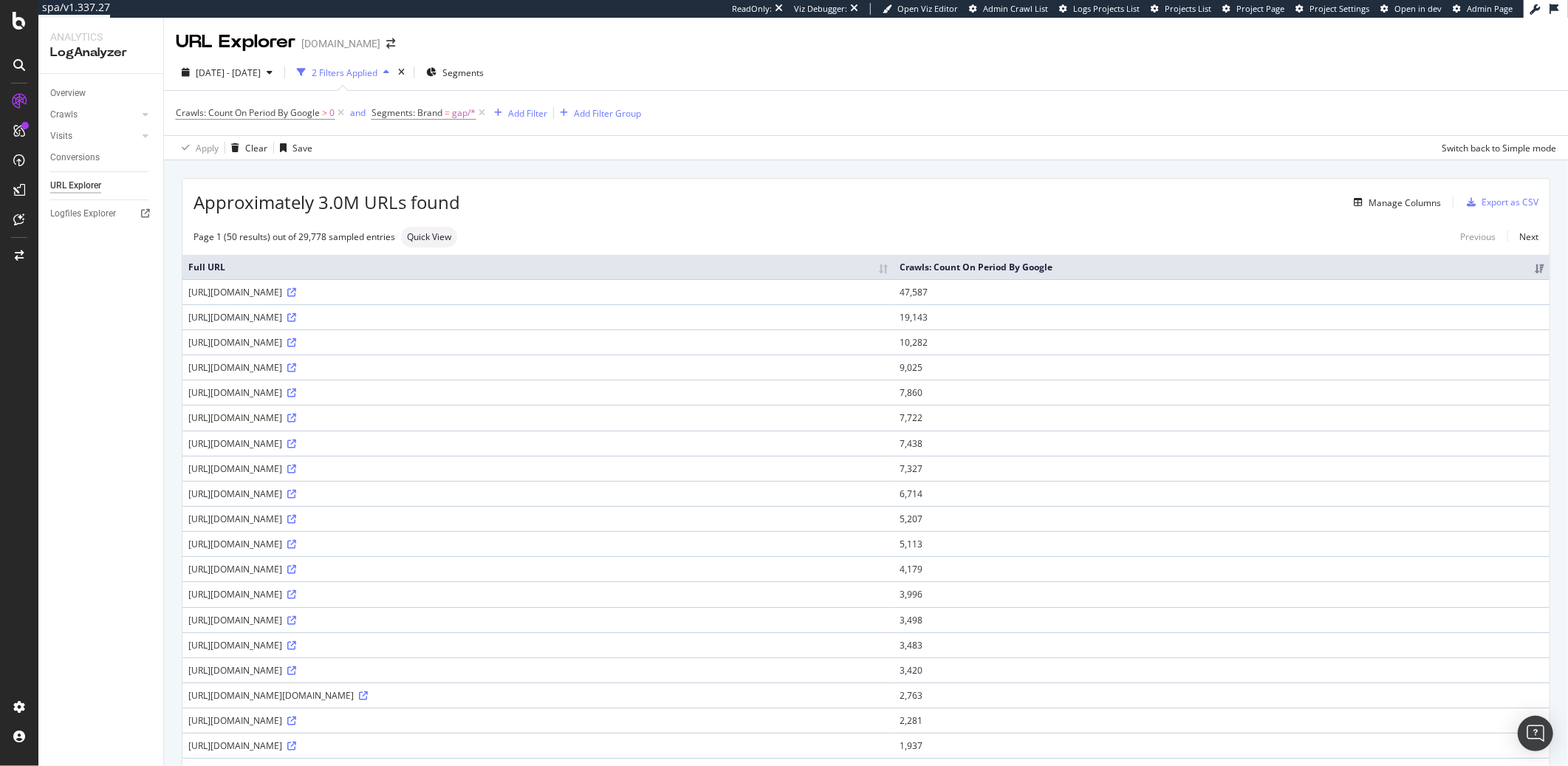
drag, startPoint x: 999, startPoint y: 140, endPoint x: 1013, endPoint y: 152, distance: 18.4
click at [1001, 140] on div "Apply Clear Save Switch back to Simple mode" at bounding box center [866, 147] width 1404 height 24
click at [814, 190] on div "Approximately 3.0M URLs found Manage Columns Export as CSV" at bounding box center [866, 197] width 1368 height 36
click at [959, 142] on div "Apply Clear Save Switch back to Simple mode" at bounding box center [866, 147] width 1404 height 24
click at [848, 130] on div "Crawls: Count On Period By Google > 0 and Segments: Brand = gap/* Add Filter Ad…" at bounding box center [866, 113] width 1381 height 44
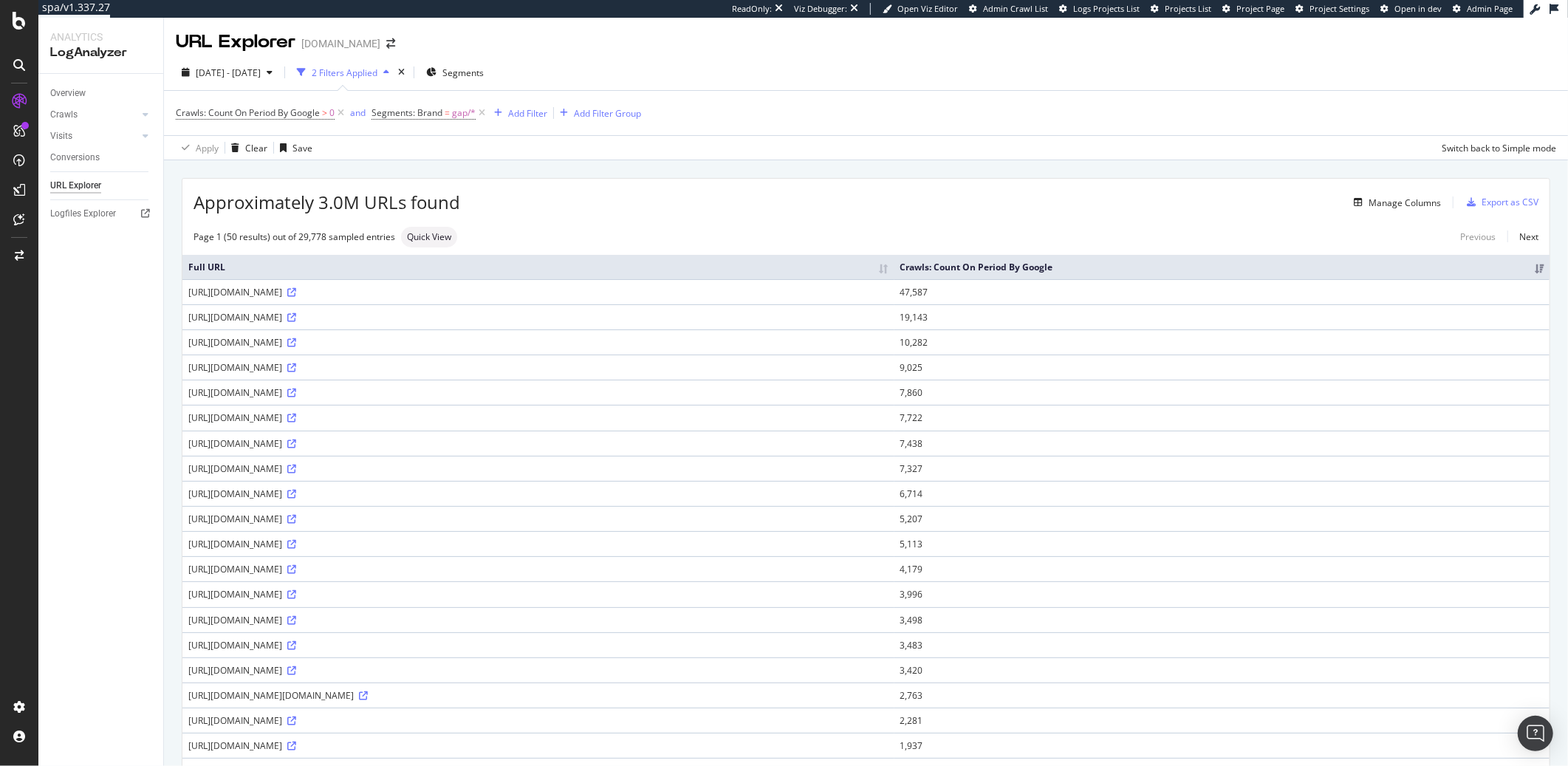
click at [790, 78] on div "2025 Apr. 1st - Apr. 30th 2 Filters Applied Segments" at bounding box center [866, 75] width 1404 height 30
click at [484, 68] on span "Segments" at bounding box center [463, 72] width 41 height 13
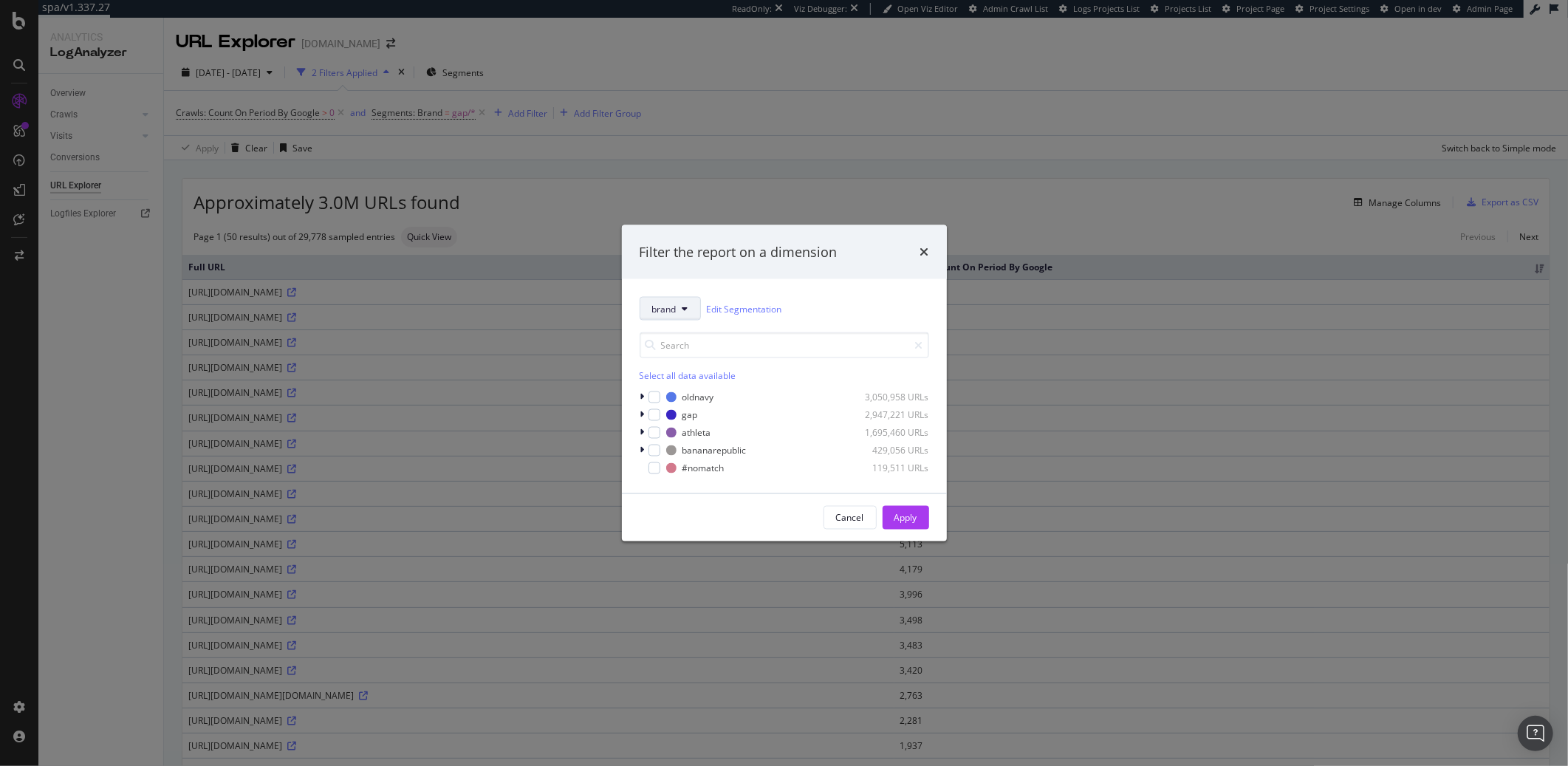
click at [692, 313] on button "brand" at bounding box center [670, 308] width 61 height 24
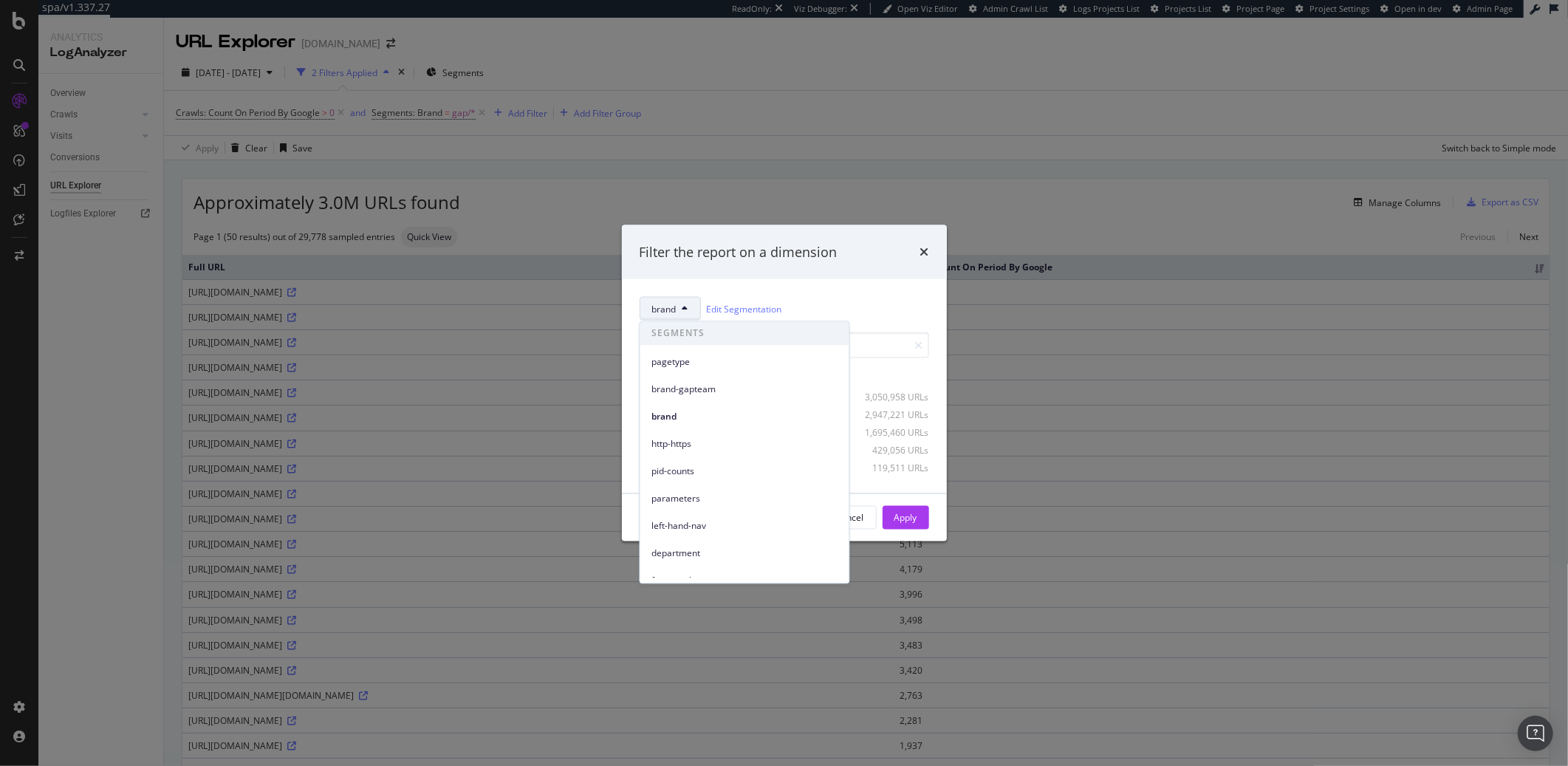
click at [758, 492] on span "parameters" at bounding box center [745, 498] width 186 height 13
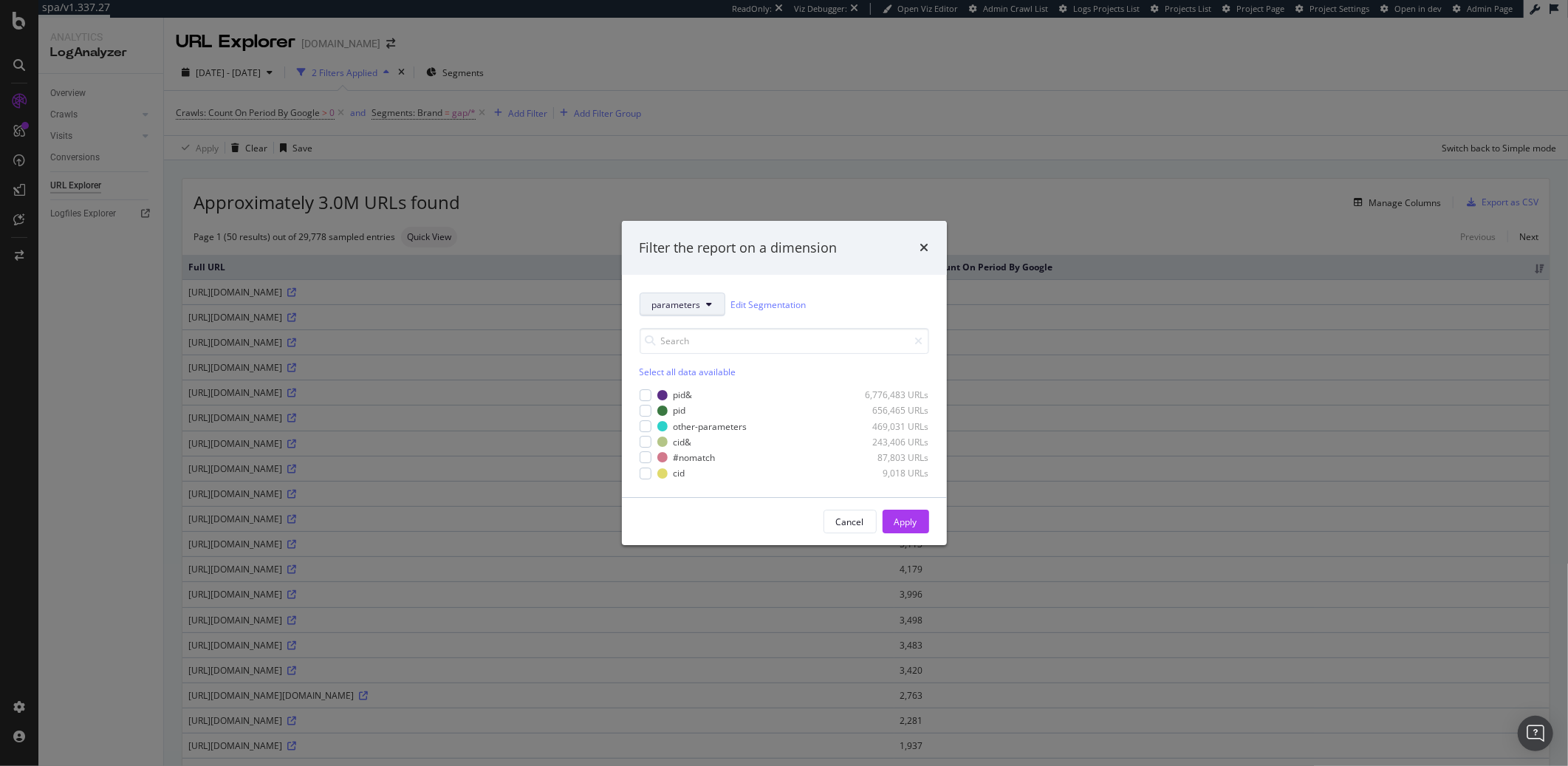
click at [672, 307] on span "parameters" at bounding box center [677, 304] width 49 height 13
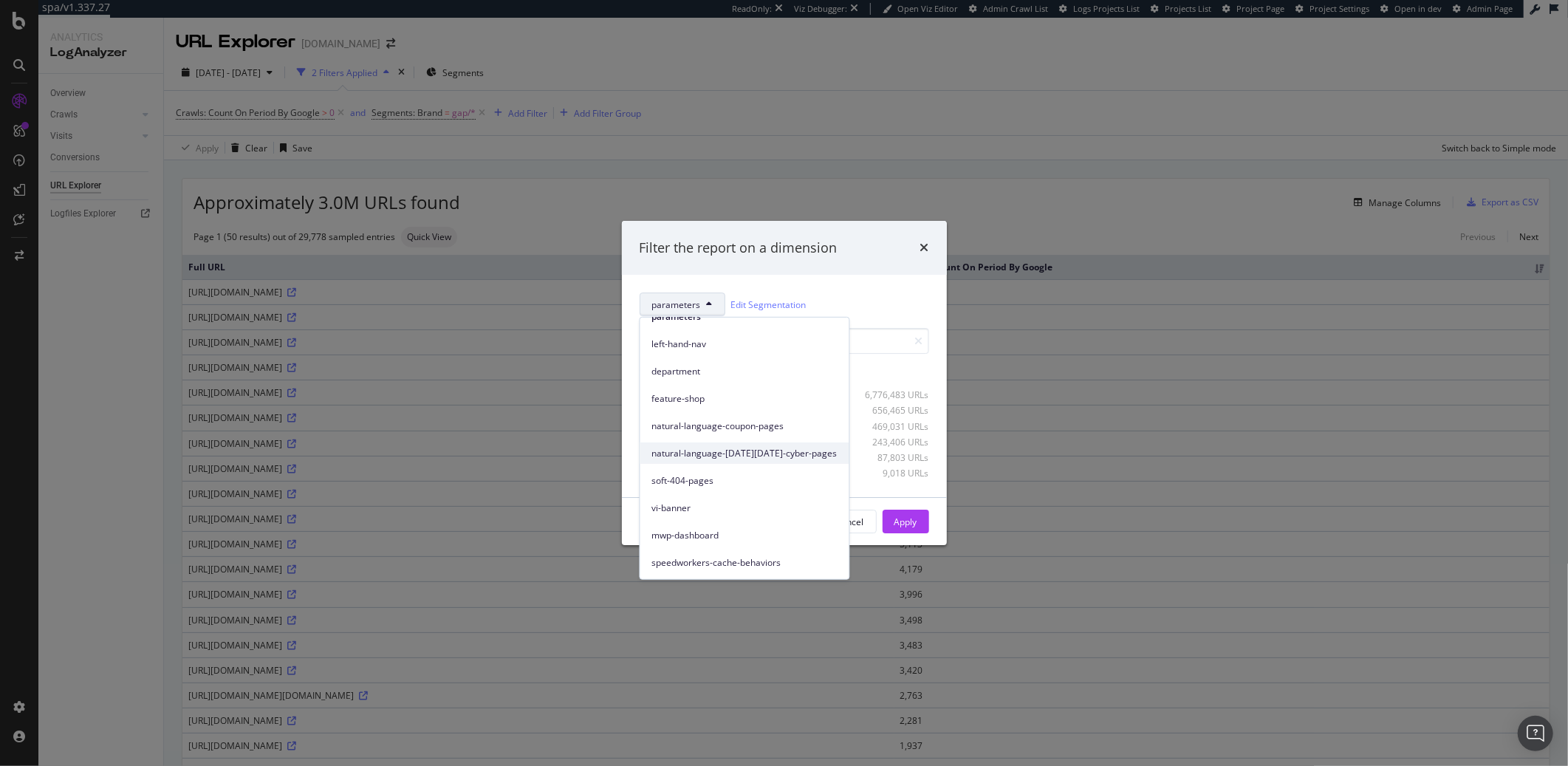
scroll to position [181, 0]
click at [736, 551] on div "speedworkers-cache-behaviors" at bounding box center [745, 559] width 209 height 21
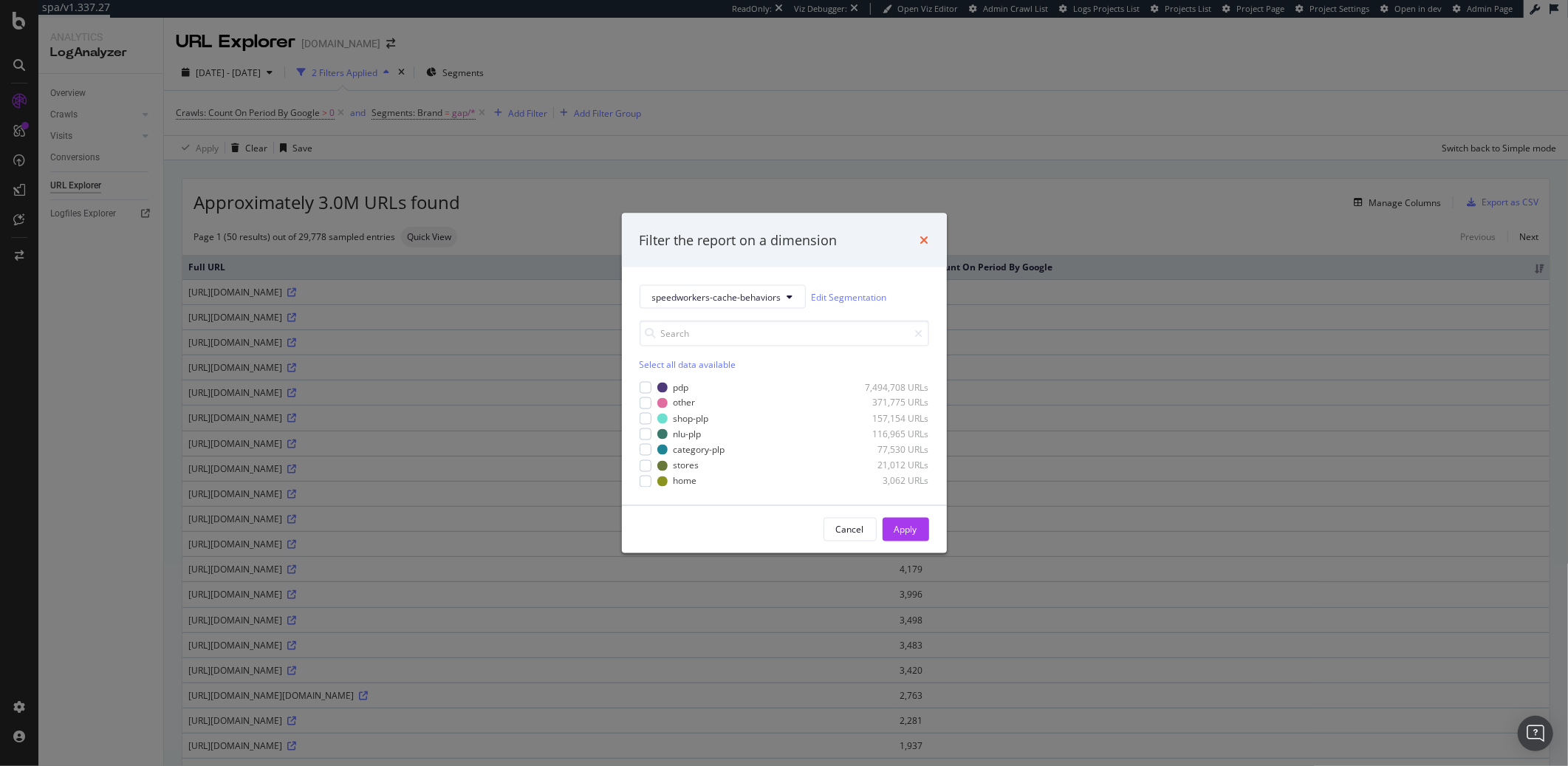
click at [920, 244] on icon "times" at bounding box center [925, 240] width 9 height 12
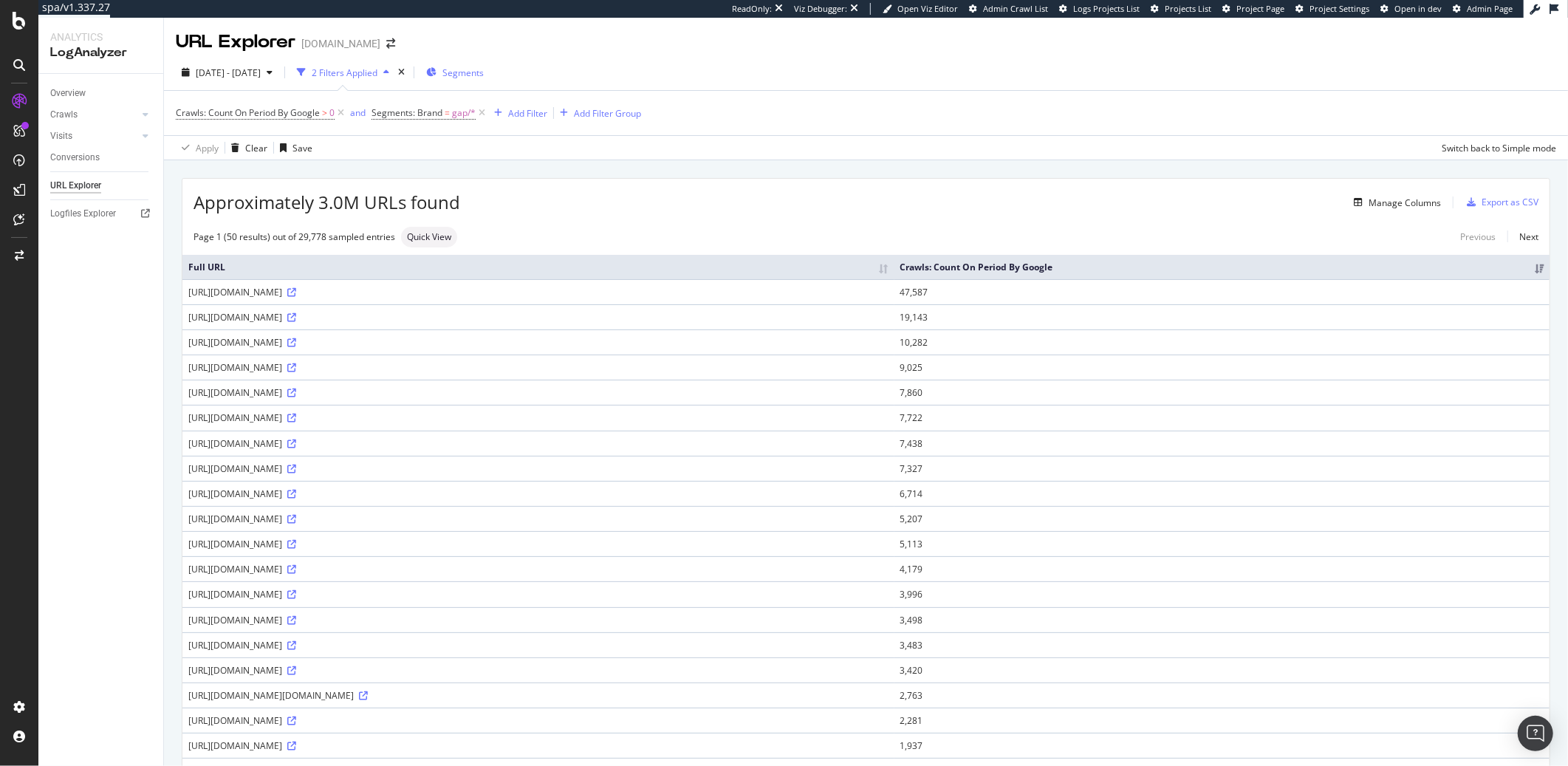
click at [484, 76] on span "Segments" at bounding box center [463, 72] width 41 height 13
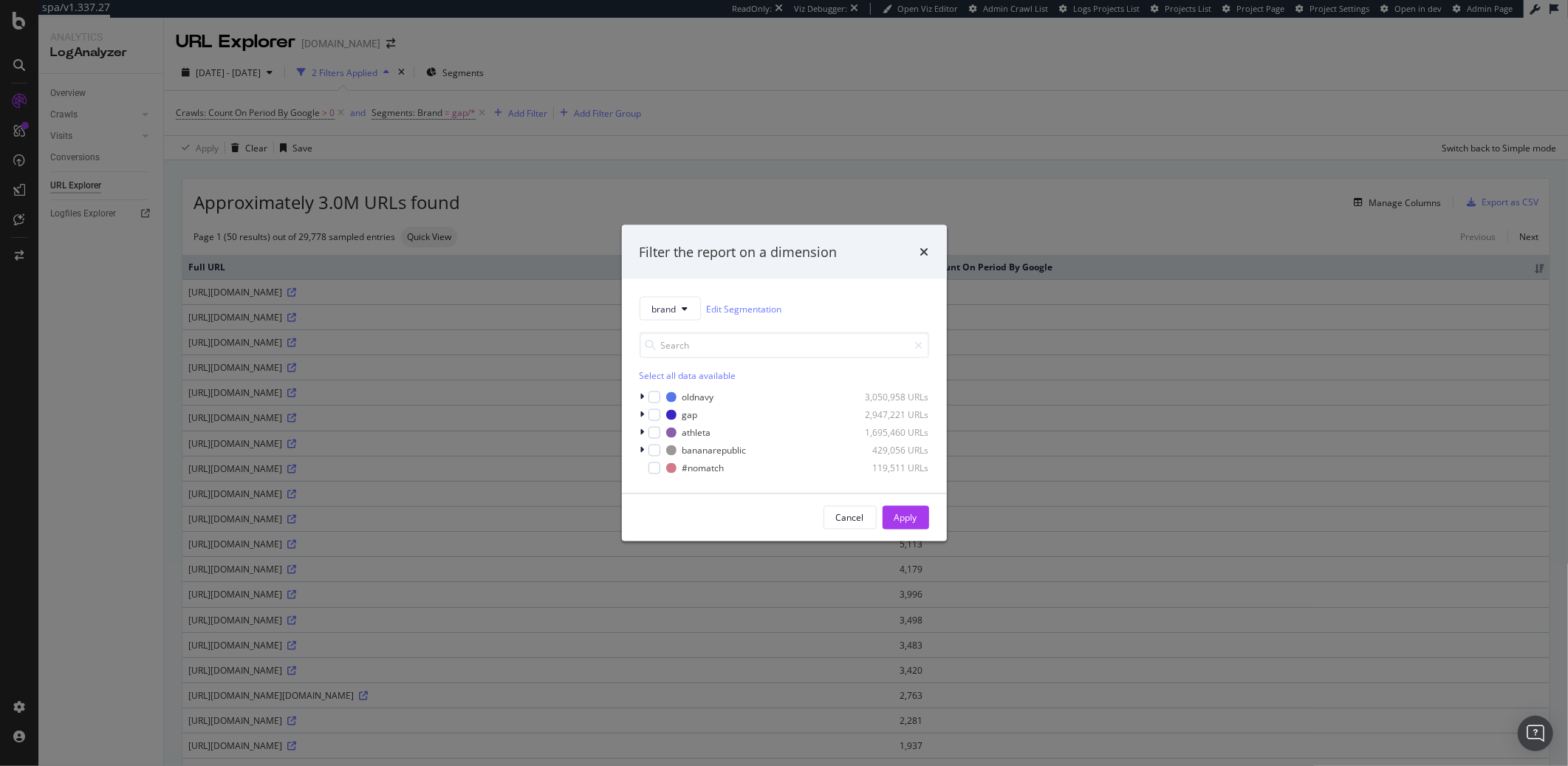
click at [669, 320] on div "Select all data available oldnavy 3,050,958 URLs gap 2,947,221 URLs athleta 1,6…" at bounding box center [784, 398] width 289 height 155
click at [677, 314] on button "brand" at bounding box center [670, 308] width 61 height 24
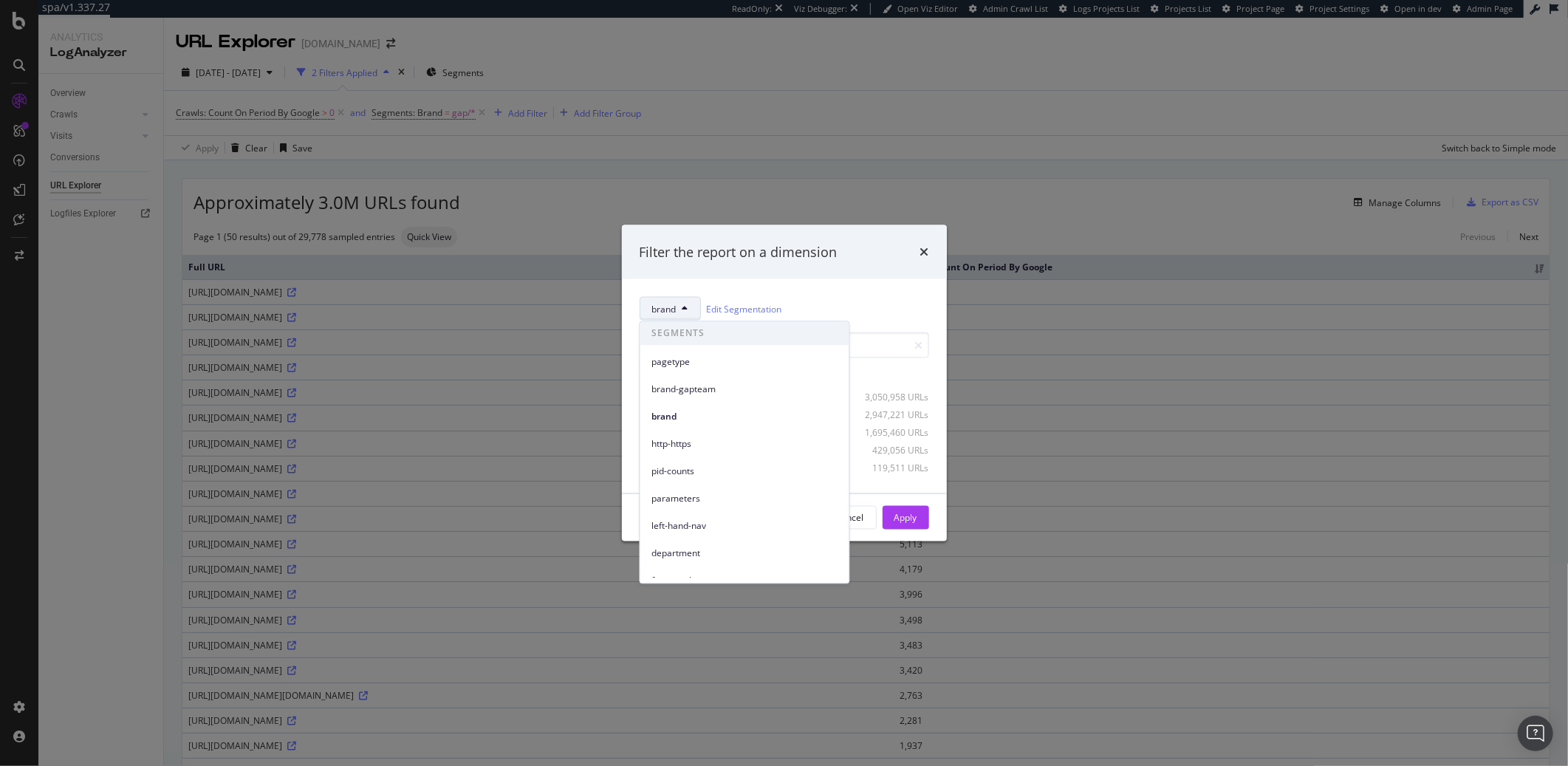
click at [794, 158] on div "Filter the report on a dimension brand Edit Segmentation Select all data availa…" at bounding box center [784, 383] width 1568 height 766
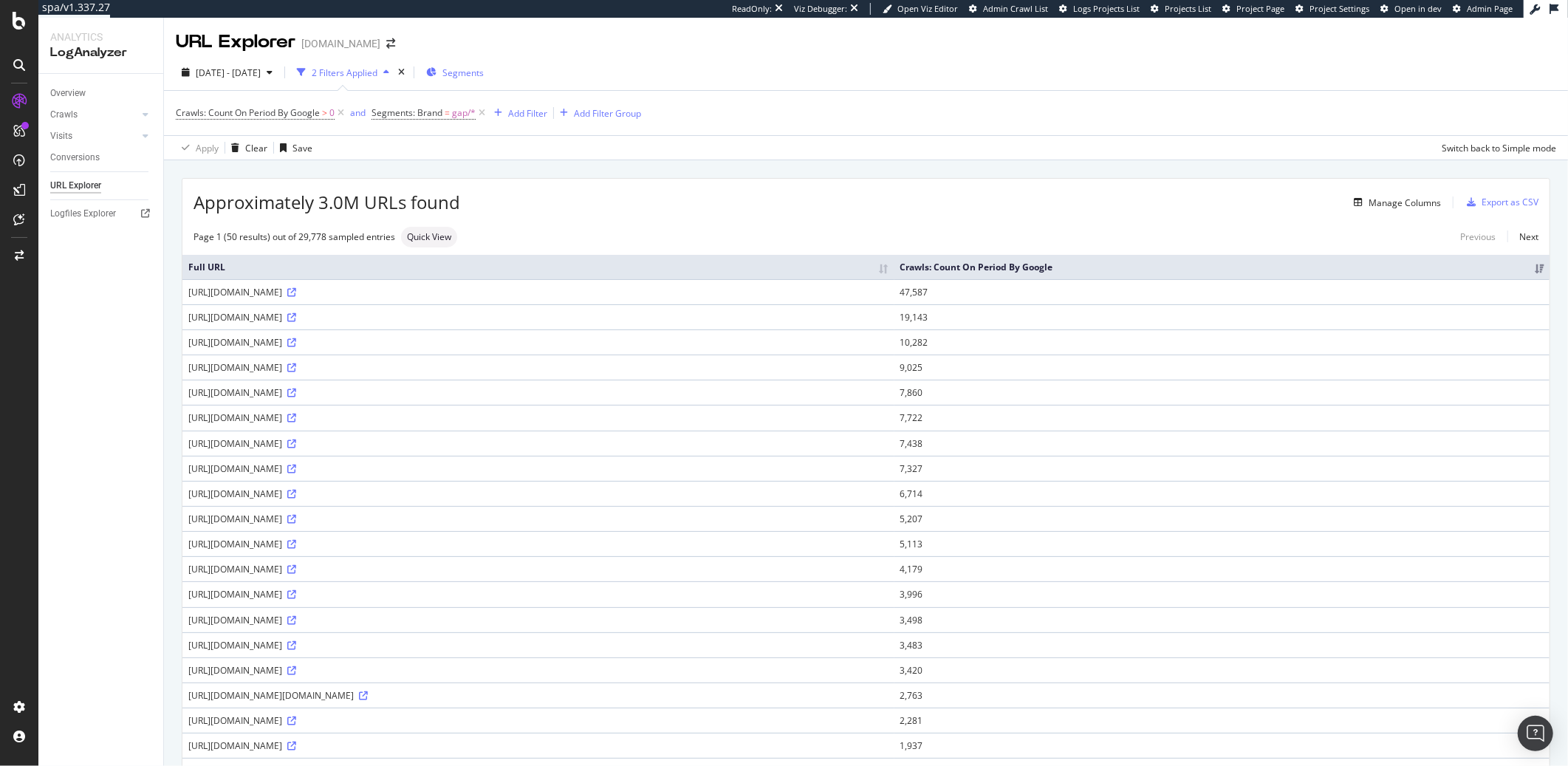
click at [484, 74] on span "Segments" at bounding box center [463, 72] width 41 height 13
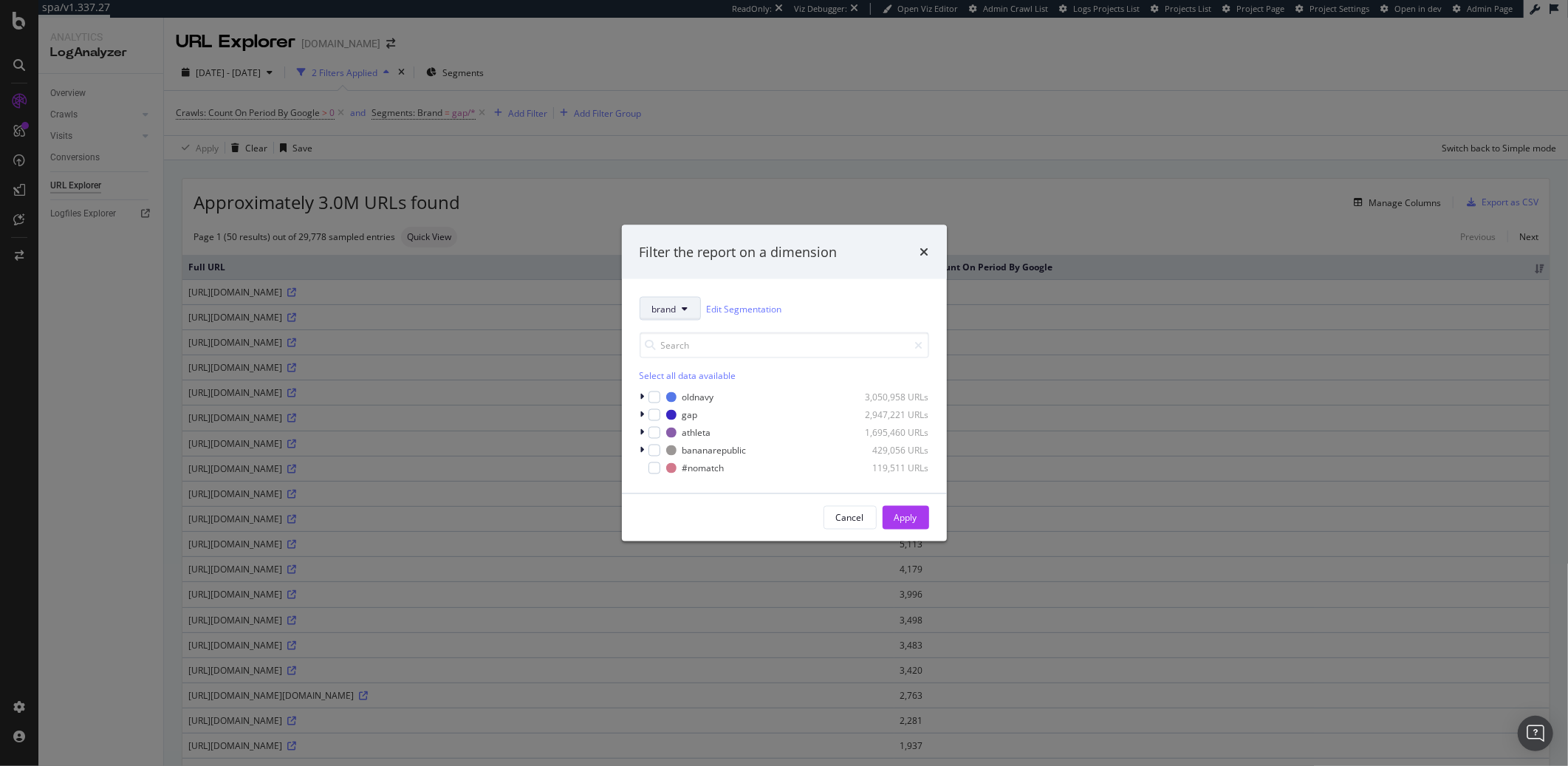
click at [687, 314] on button "brand" at bounding box center [670, 308] width 61 height 24
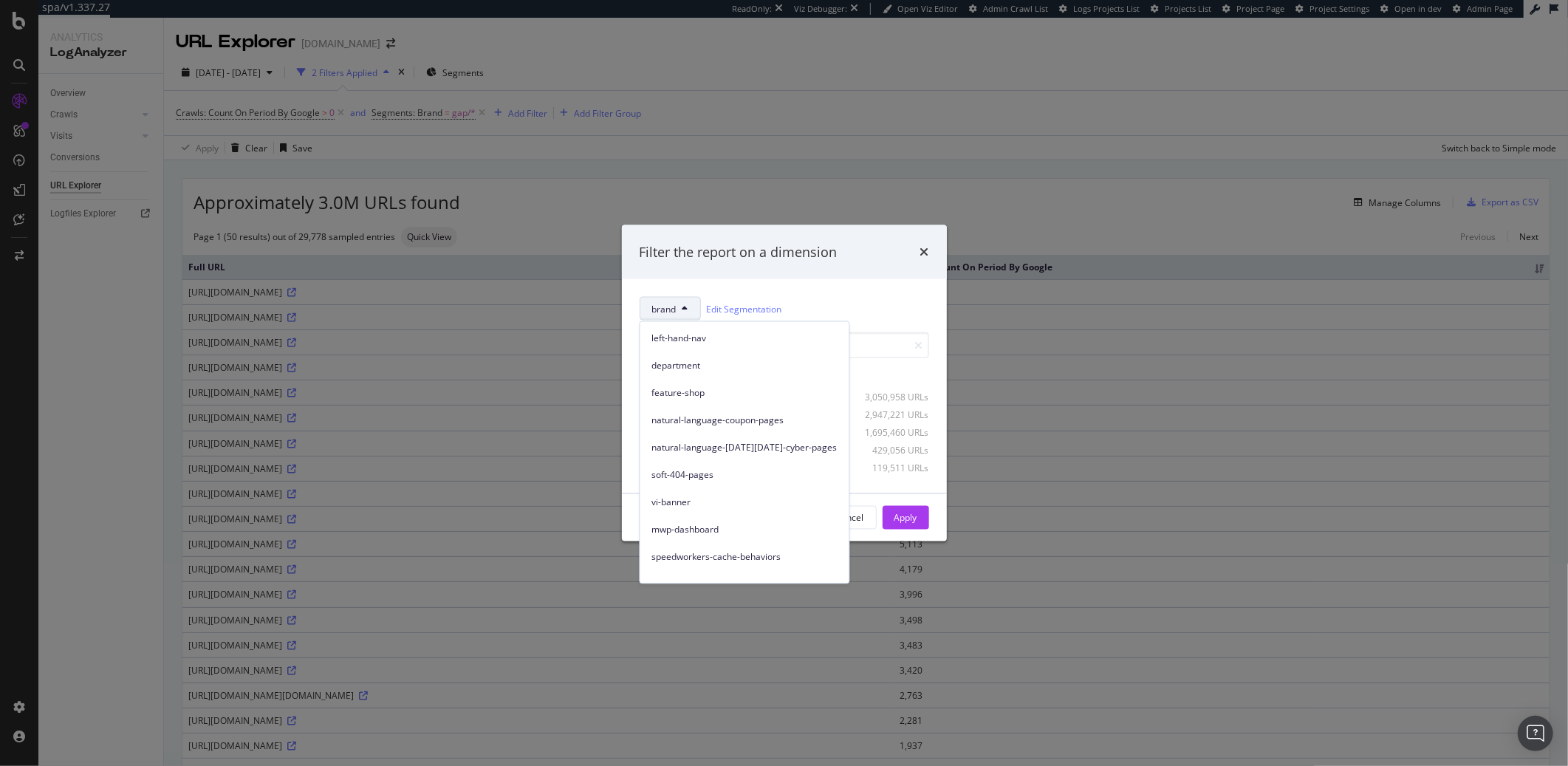
scroll to position [233, 0]
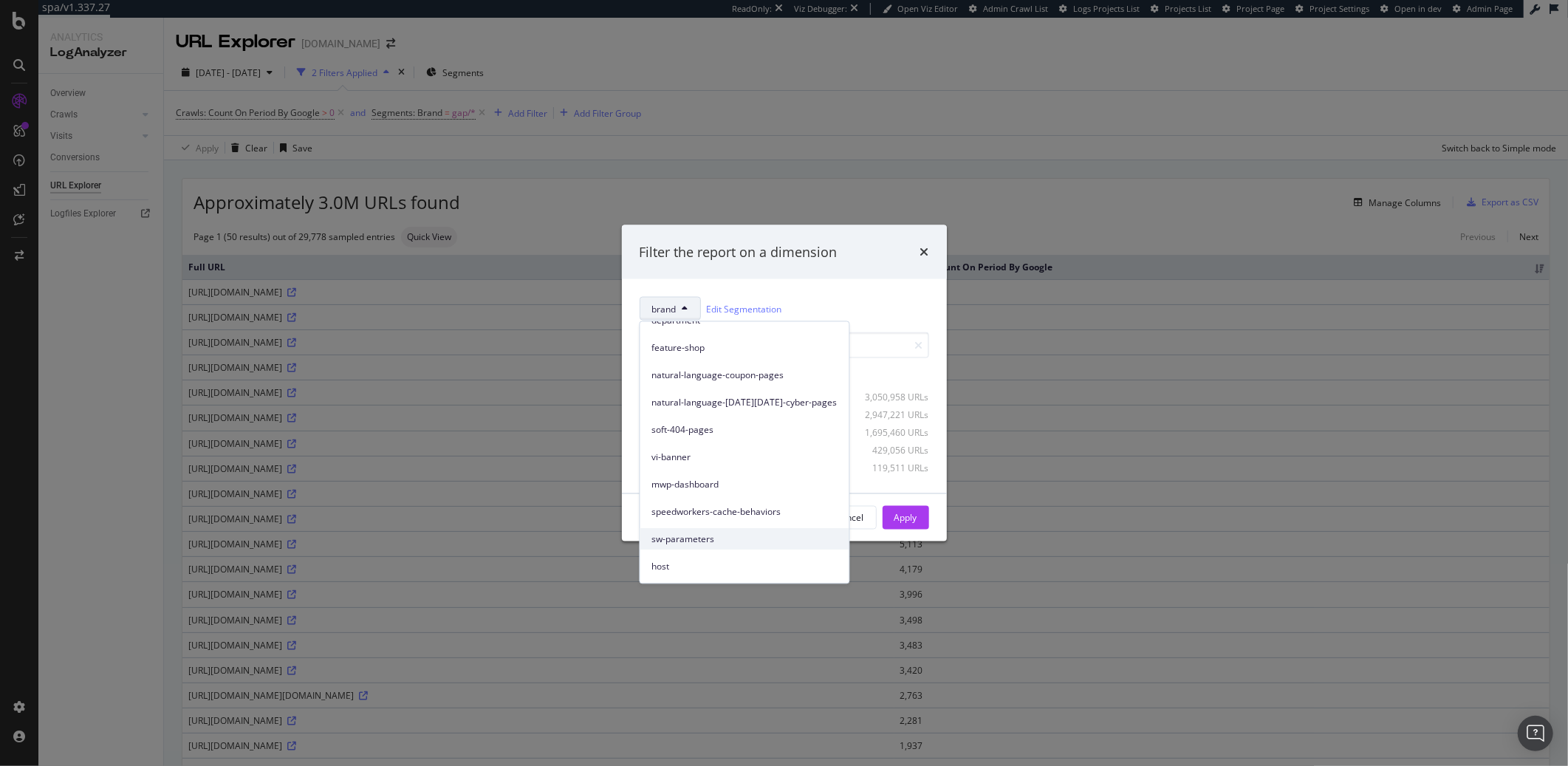
click at [701, 543] on span "sw-parameters" at bounding box center [745, 539] width 186 height 13
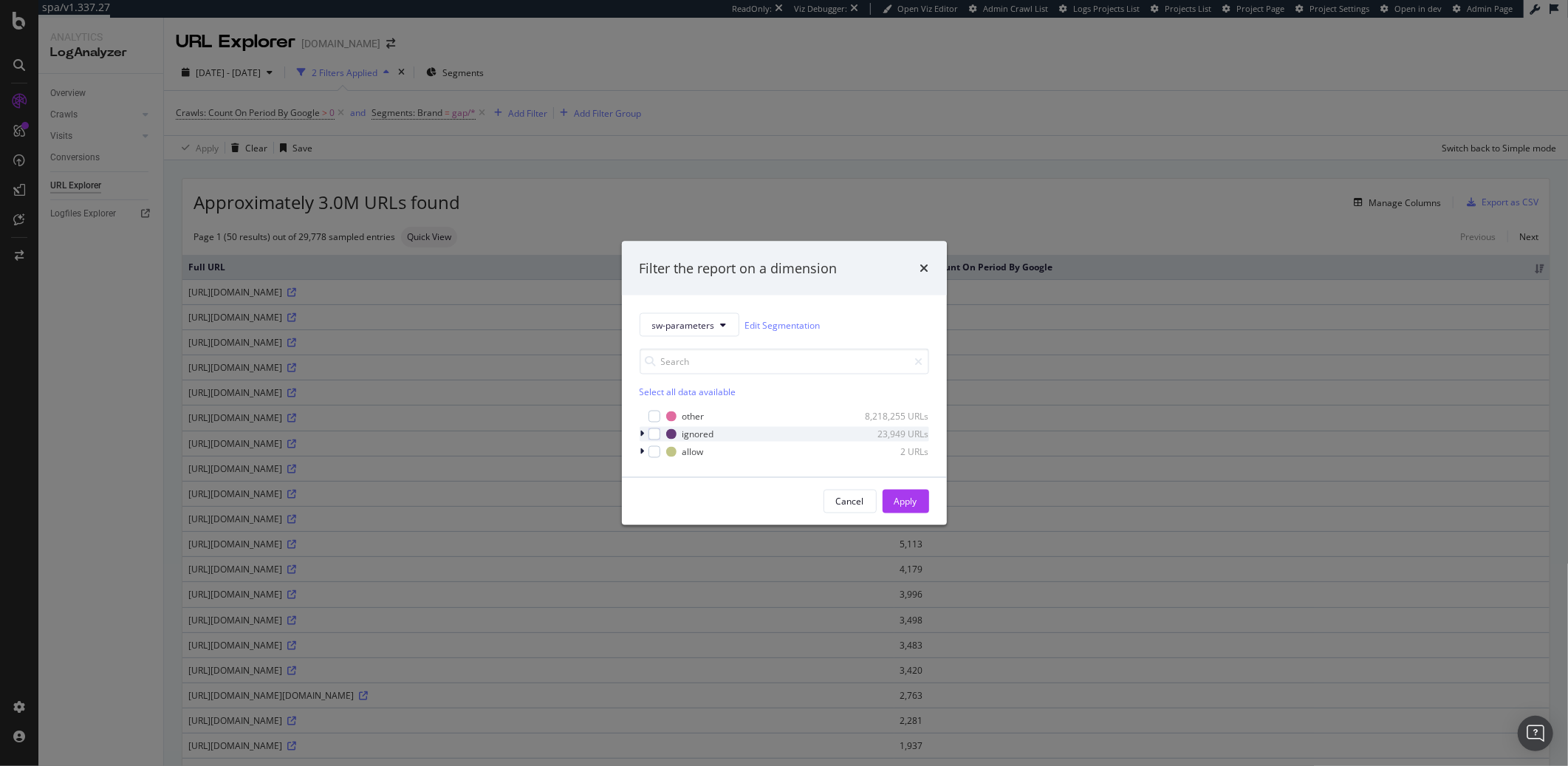
click at [641, 434] on icon "modal" at bounding box center [643, 434] width 4 height 9
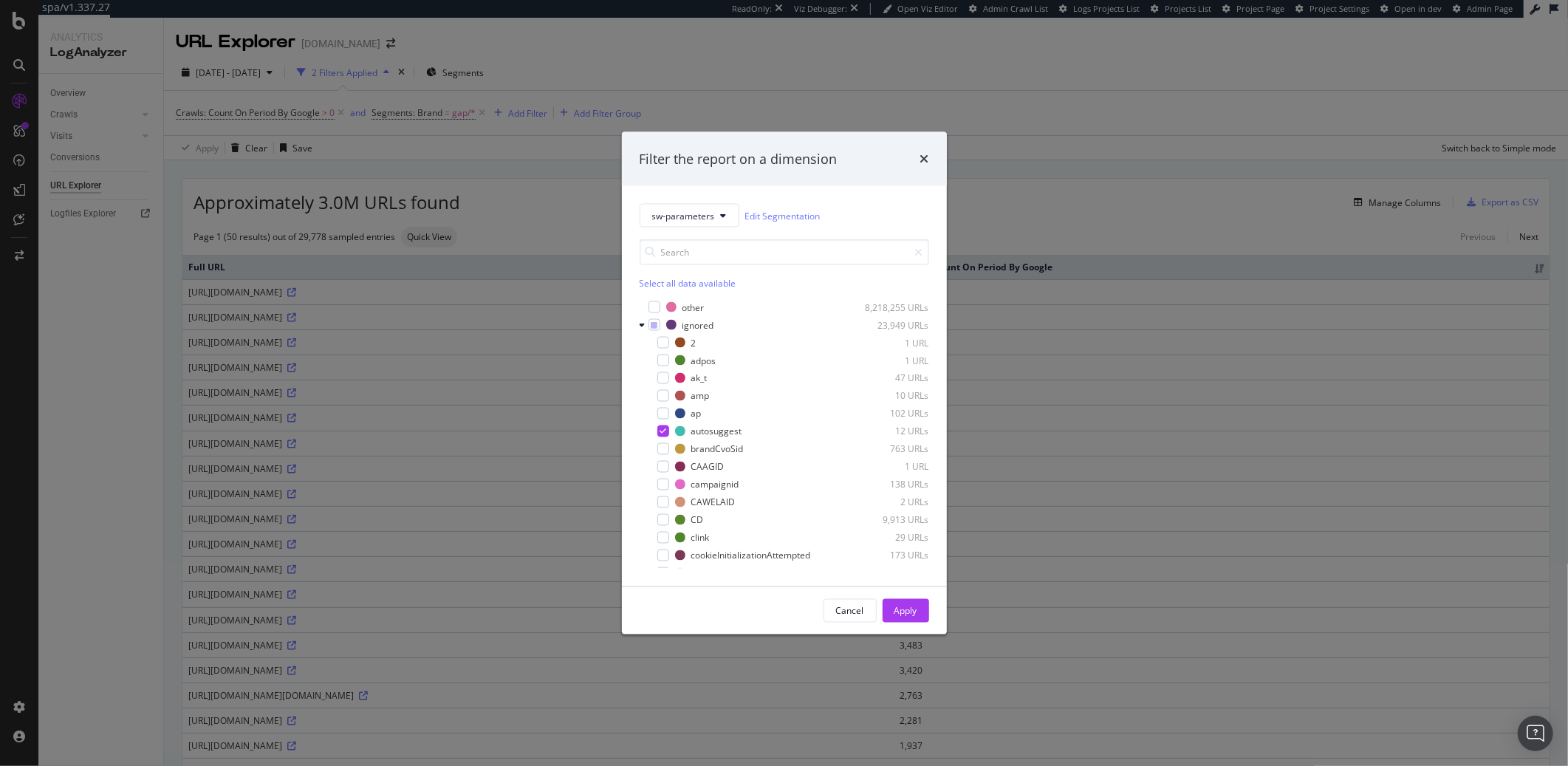
click at [638, 323] on div "sw-parameters Edit Segmentation Select all data available other 8,218,255 URLs …" at bounding box center [784, 386] width 325 height 400
click at [640, 325] on icon "modal" at bounding box center [643, 325] width 6 height 9
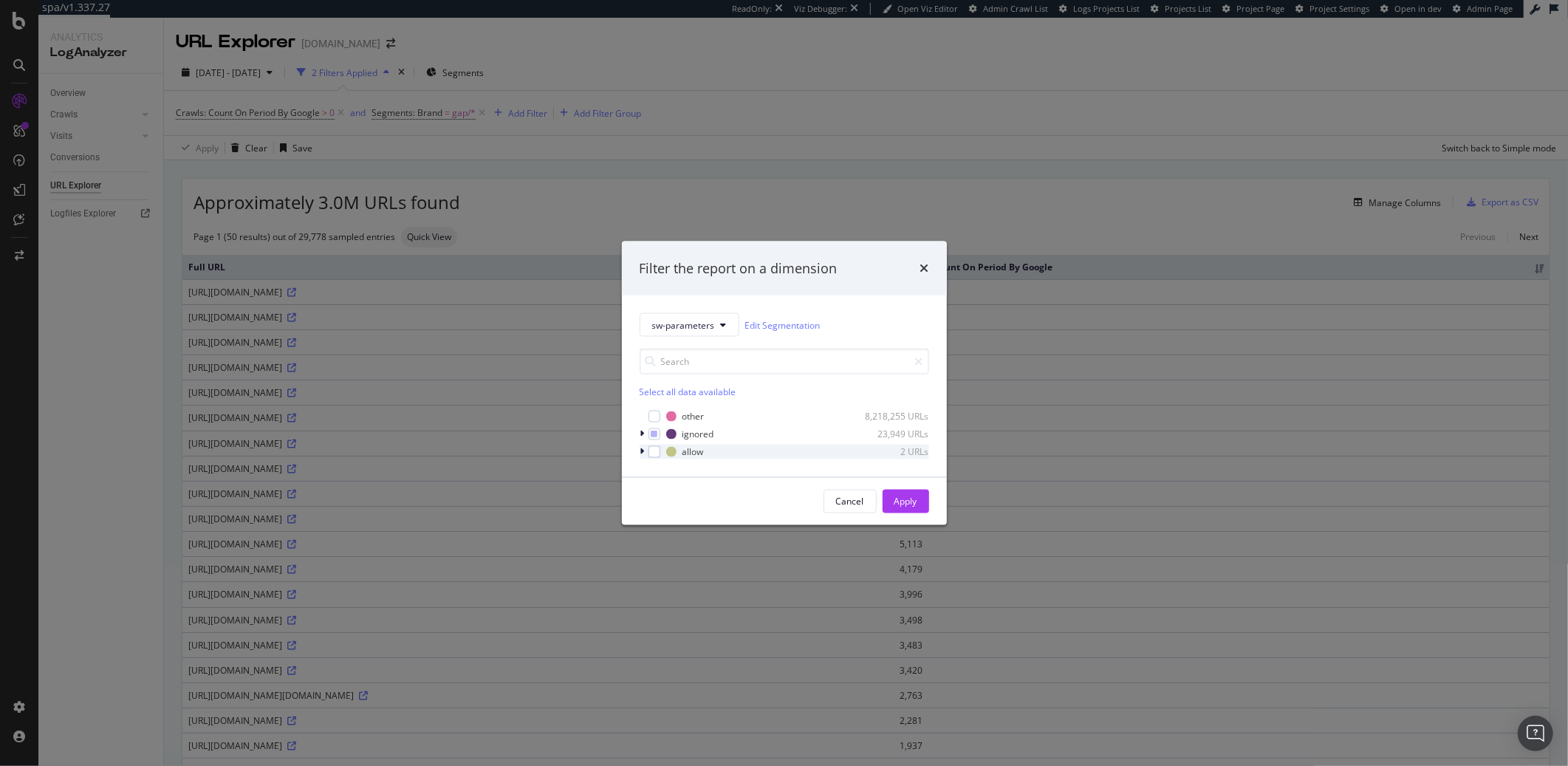
click at [641, 453] on icon "modal" at bounding box center [643, 452] width 4 height 9
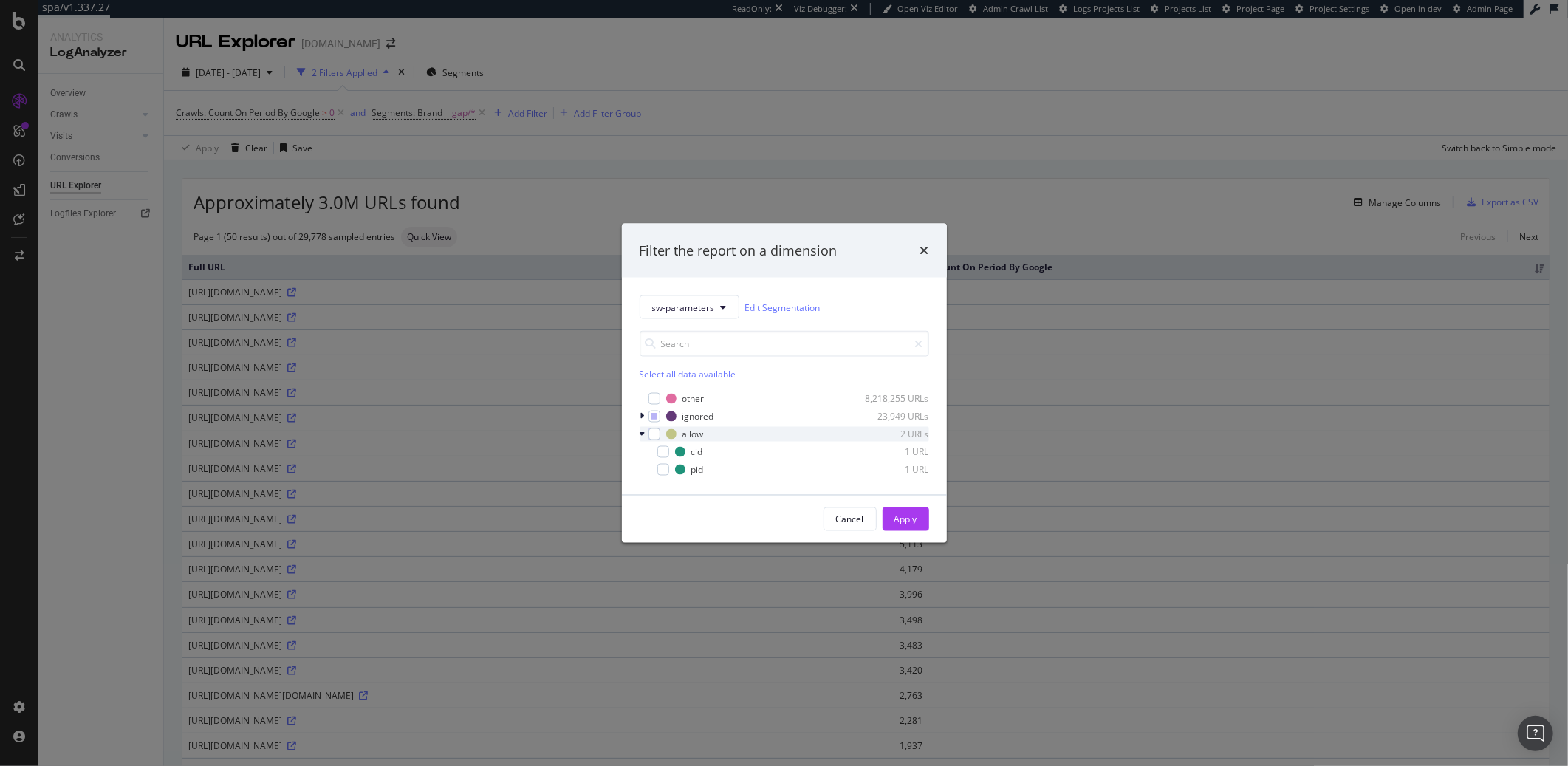
click at [642, 435] on icon "modal" at bounding box center [643, 434] width 6 height 9
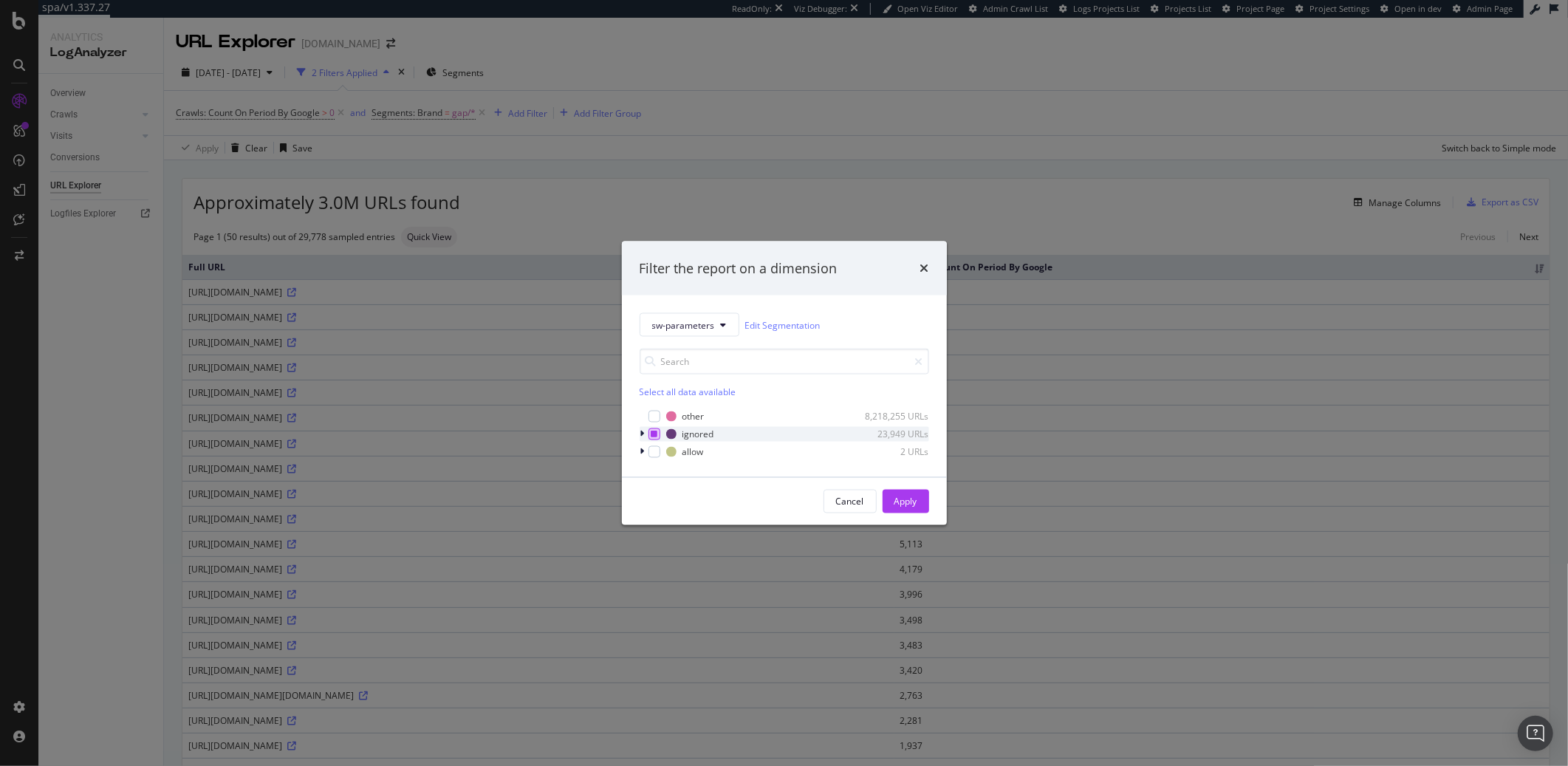
click at [655, 437] on icon "modal" at bounding box center [654, 434] width 7 height 7
click at [908, 501] on div "Apply" at bounding box center [905, 501] width 23 height 13
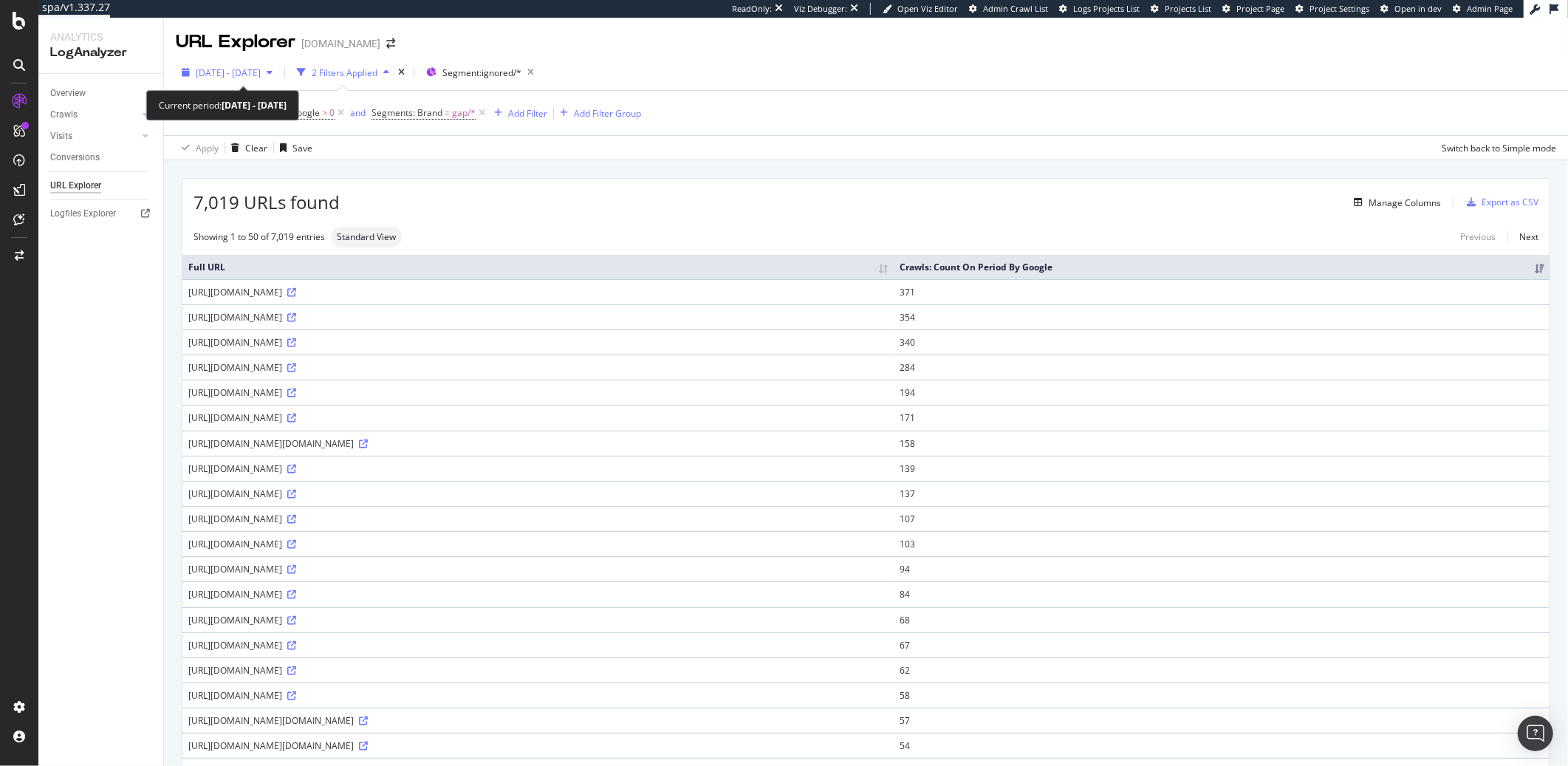
click at [242, 72] on span "2025 Apr. 1st - Apr. 30th" at bounding box center [229, 72] width 65 height 13
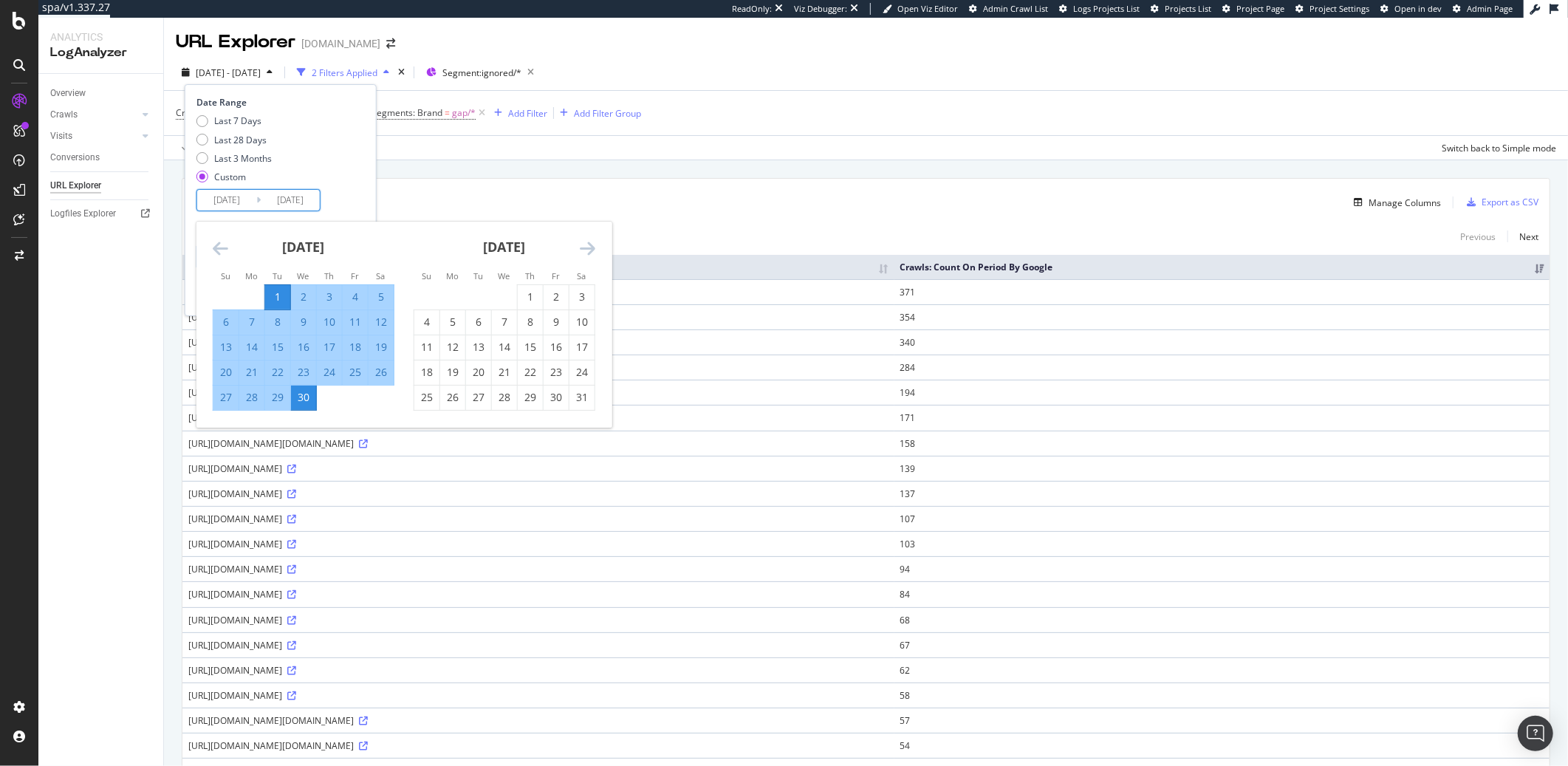
click at [226, 203] on input "2025/04/01" at bounding box center [227, 200] width 59 height 21
click at [585, 254] on icon "Move forward to switch to the next month." at bounding box center [587, 248] width 16 height 18
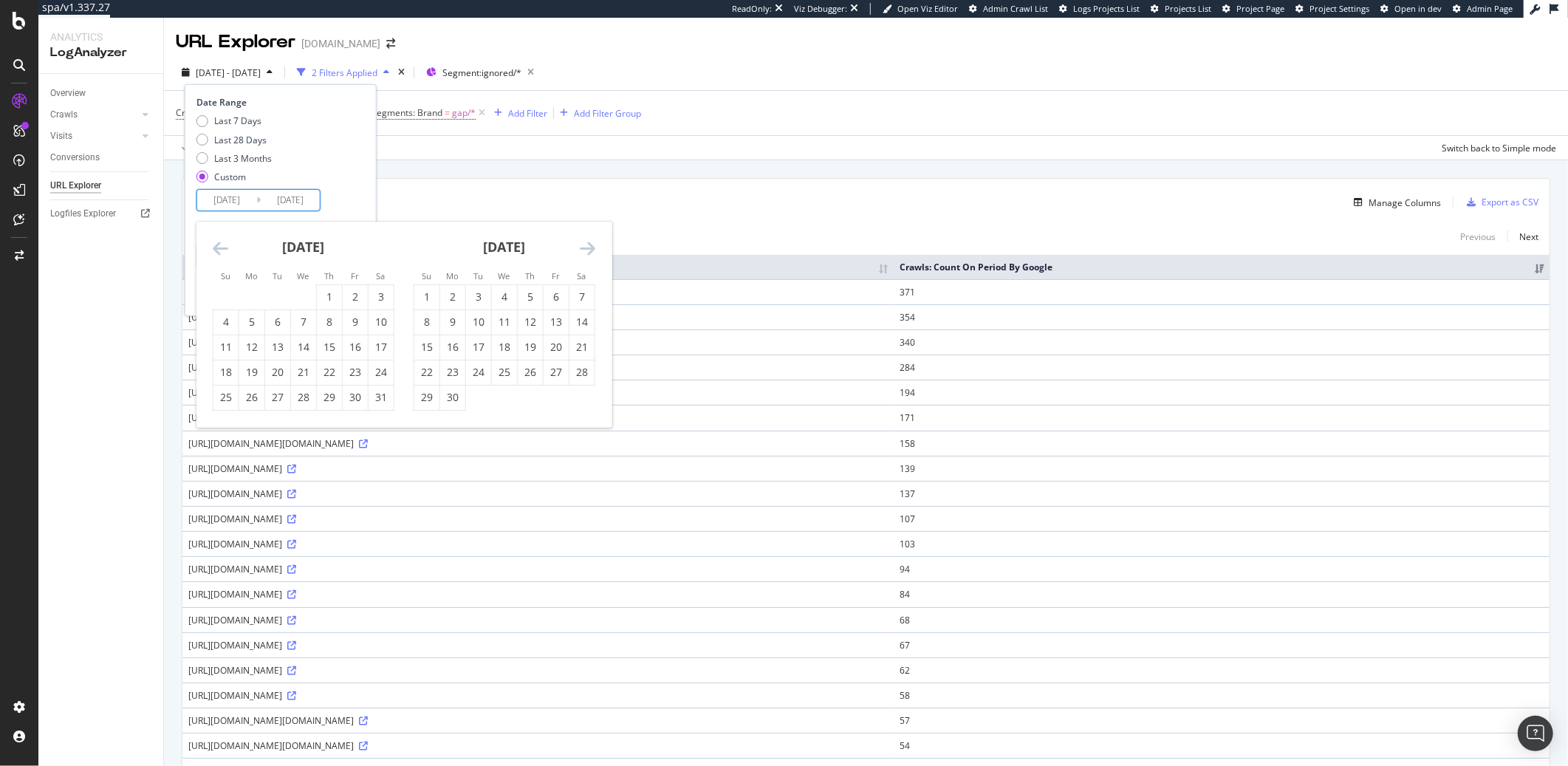
click at [585, 254] on icon "Move forward to switch to the next month." at bounding box center [587, 248] width 16 height 18
click at [353, 296] on div "1" at bounding box center [355, 296] width 25 height 15
type input "2025/08/01"
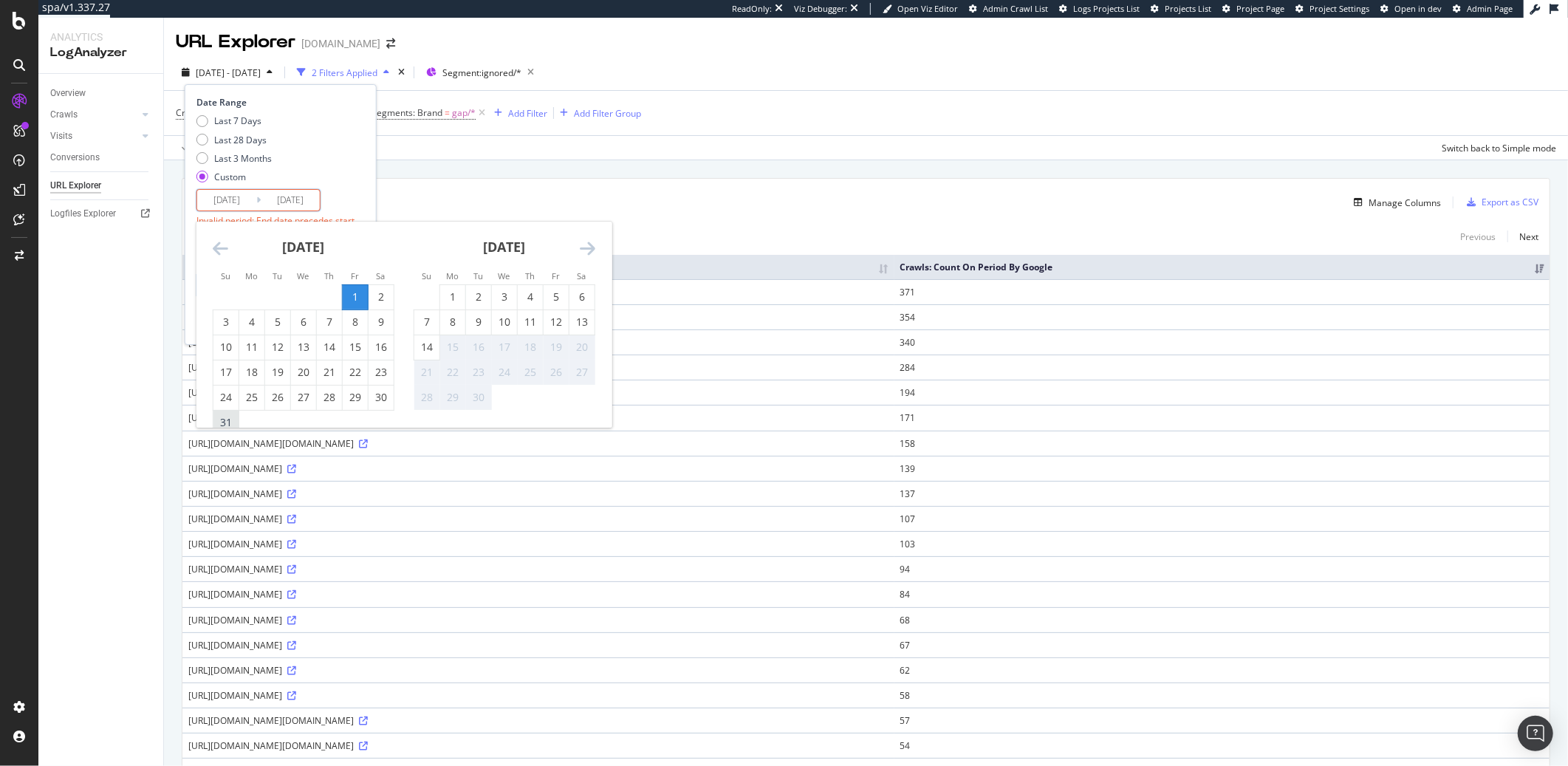
click at [226, 421] on div "31" at bounding box center [226, 422] width 25 height 15
type input "2025/08/31"
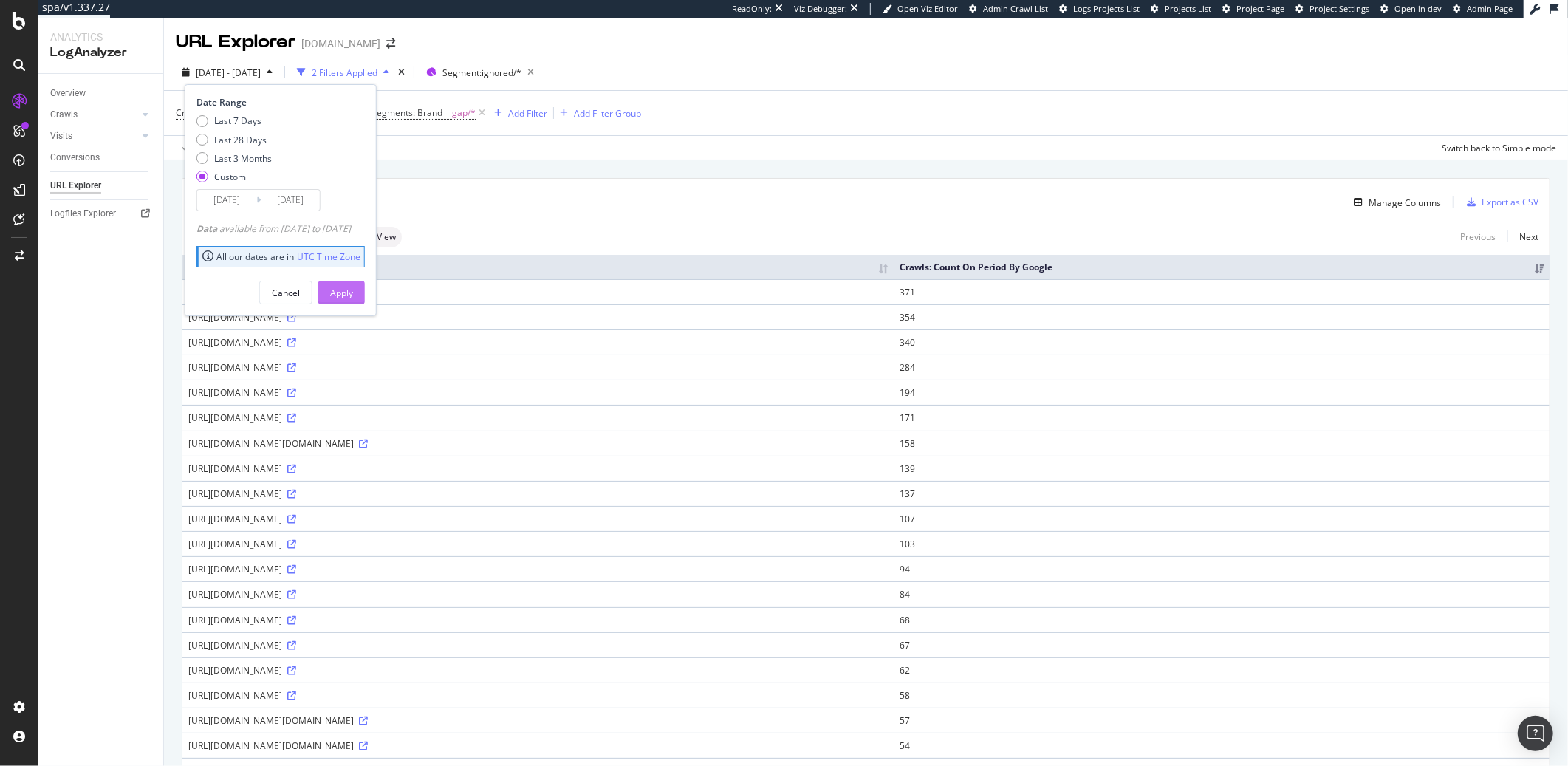
click at [353, 282] on div "Apply" at bounding box center [341, 292] width 23 height 22
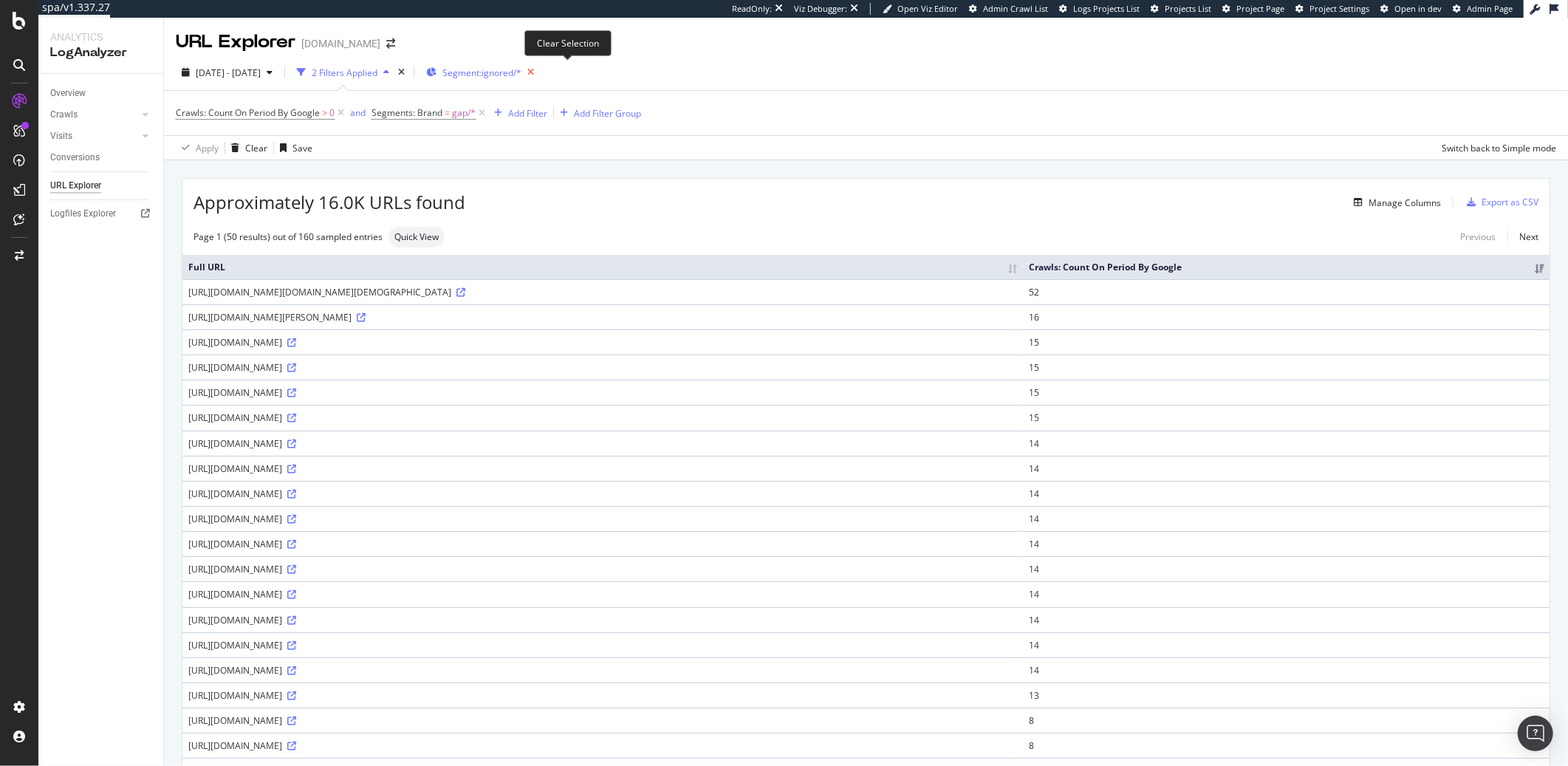
click at [540, 69] on icon "button" at bounding box center [530, 72] width 18 height 21
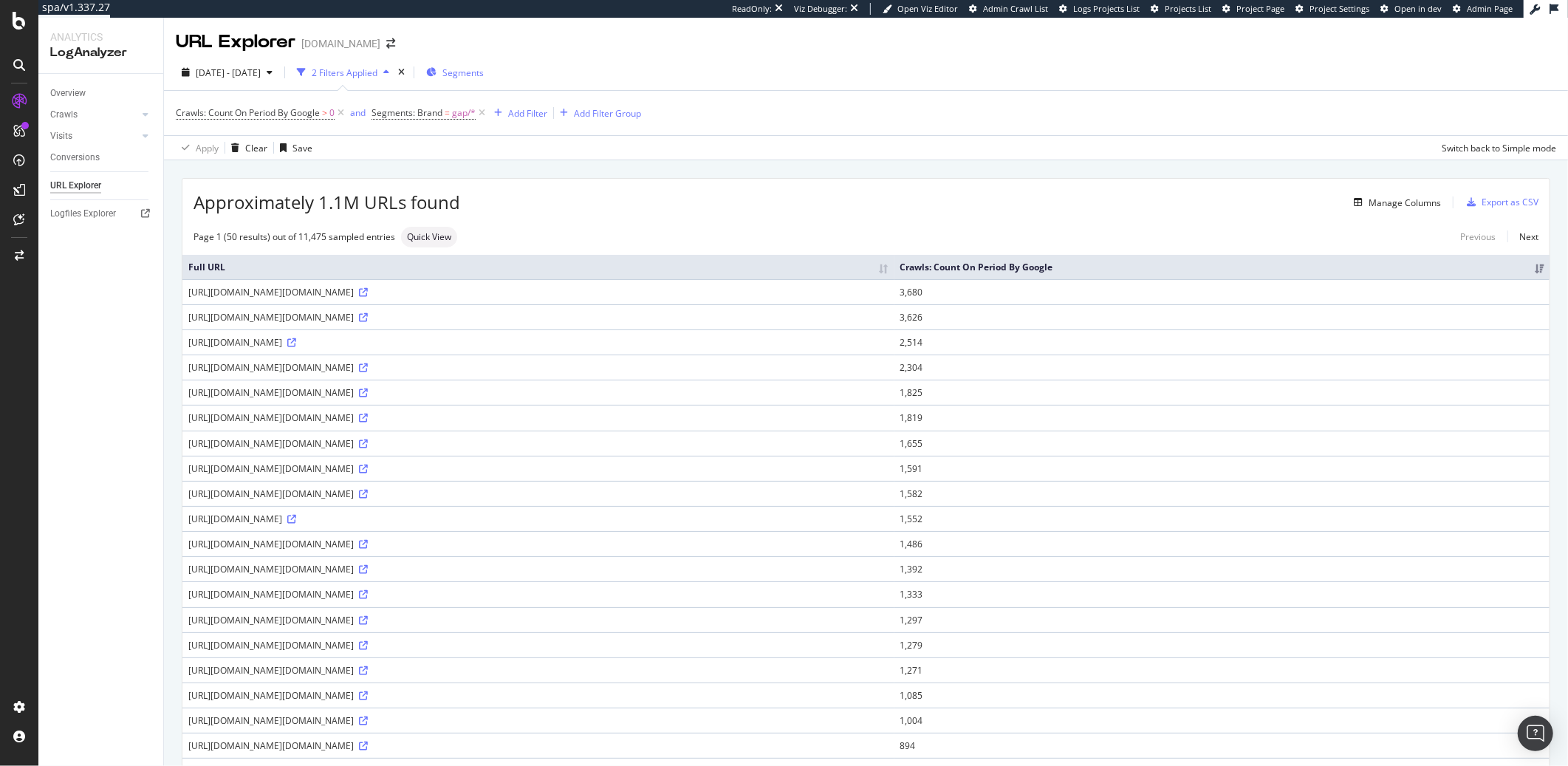
click at [79, 490] on div "Overview Crawls Daily Distribution Segments Distribution HTTP Codes Resources V…" at bounding box center [101, 420] width 125 height 692
click at [79, 86] on div "Overview" at bounding box center [68, 93] width 36 height 16
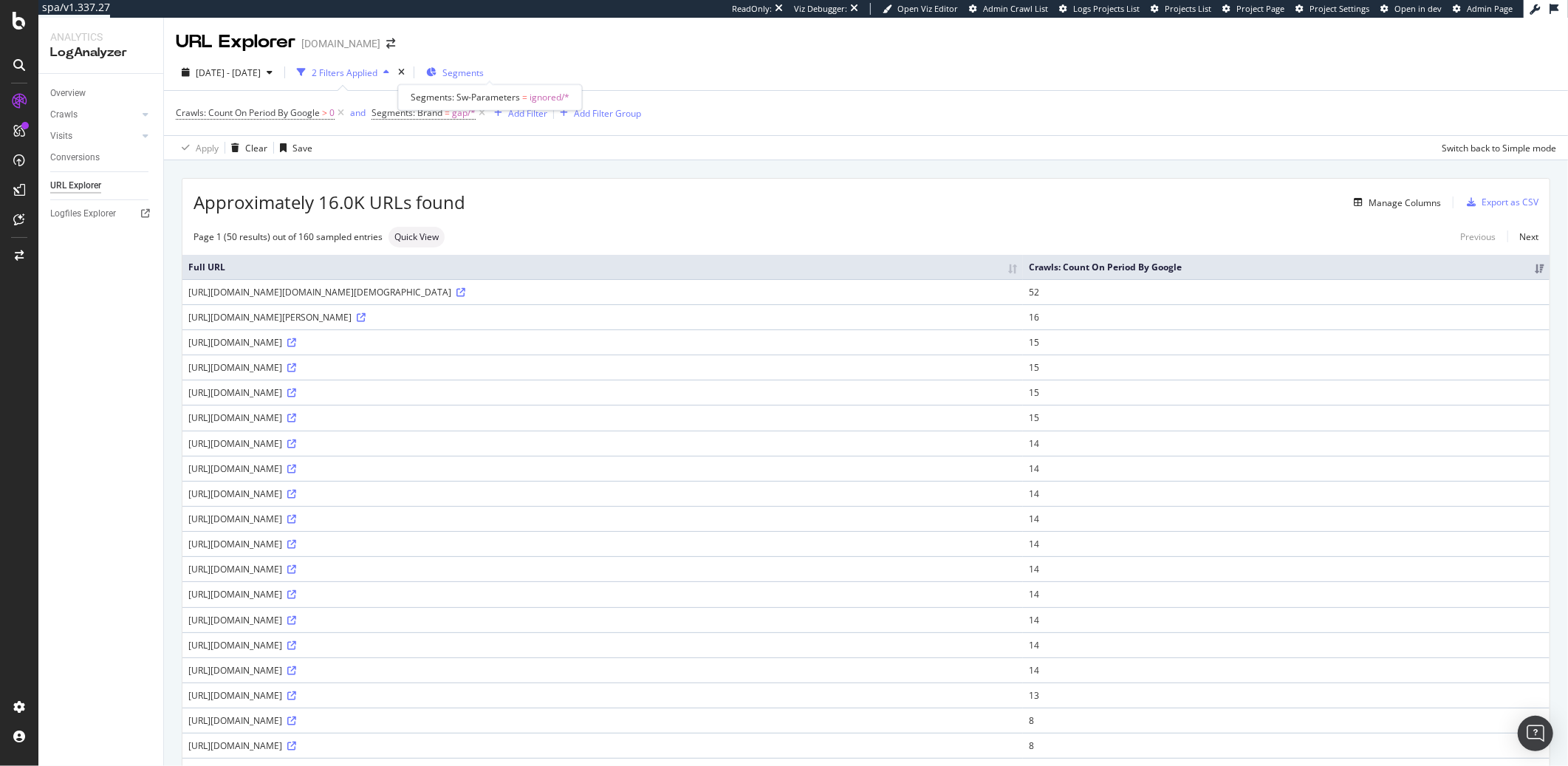
click at [484, 73] on span "Segments" at bounding box center [463, 72] width 41 height 13
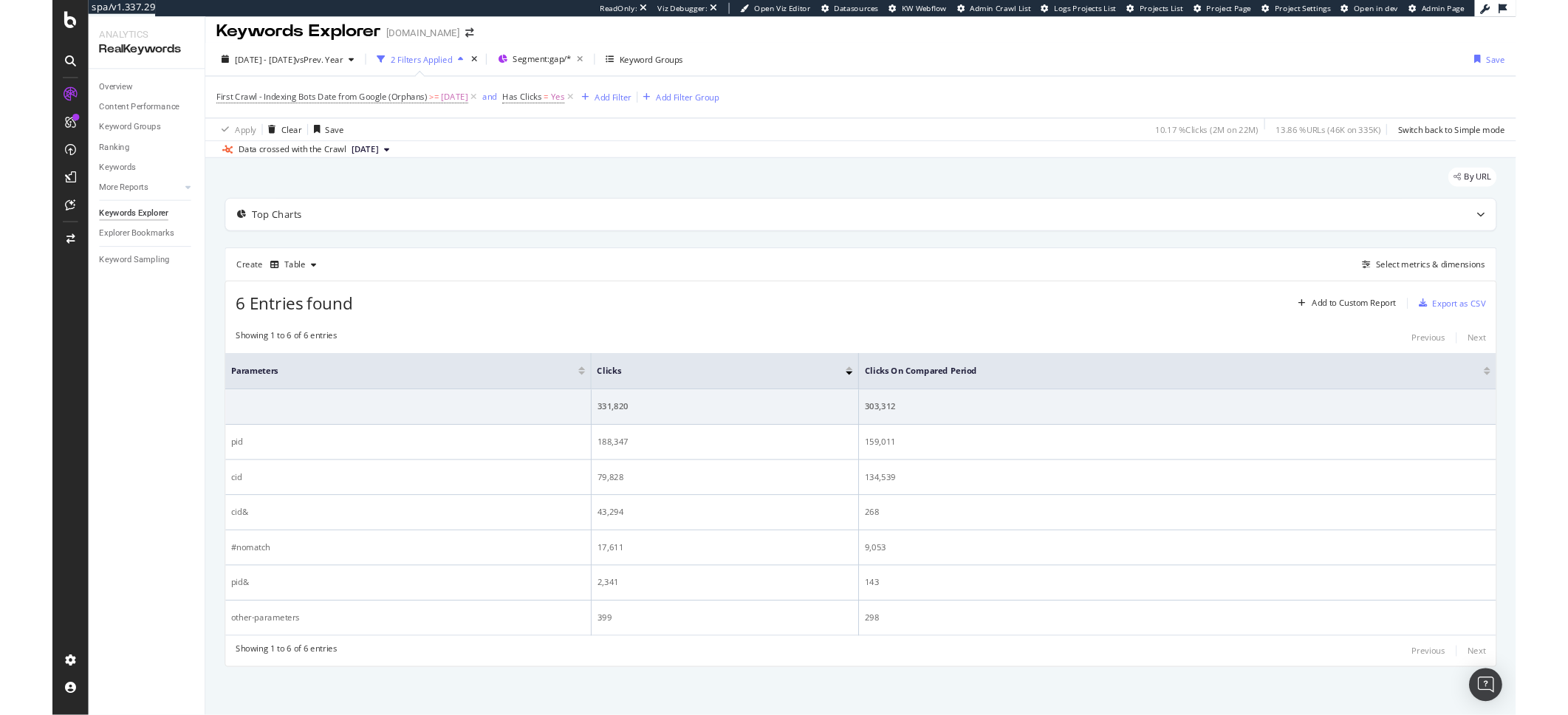
scroll to position [3, 0]
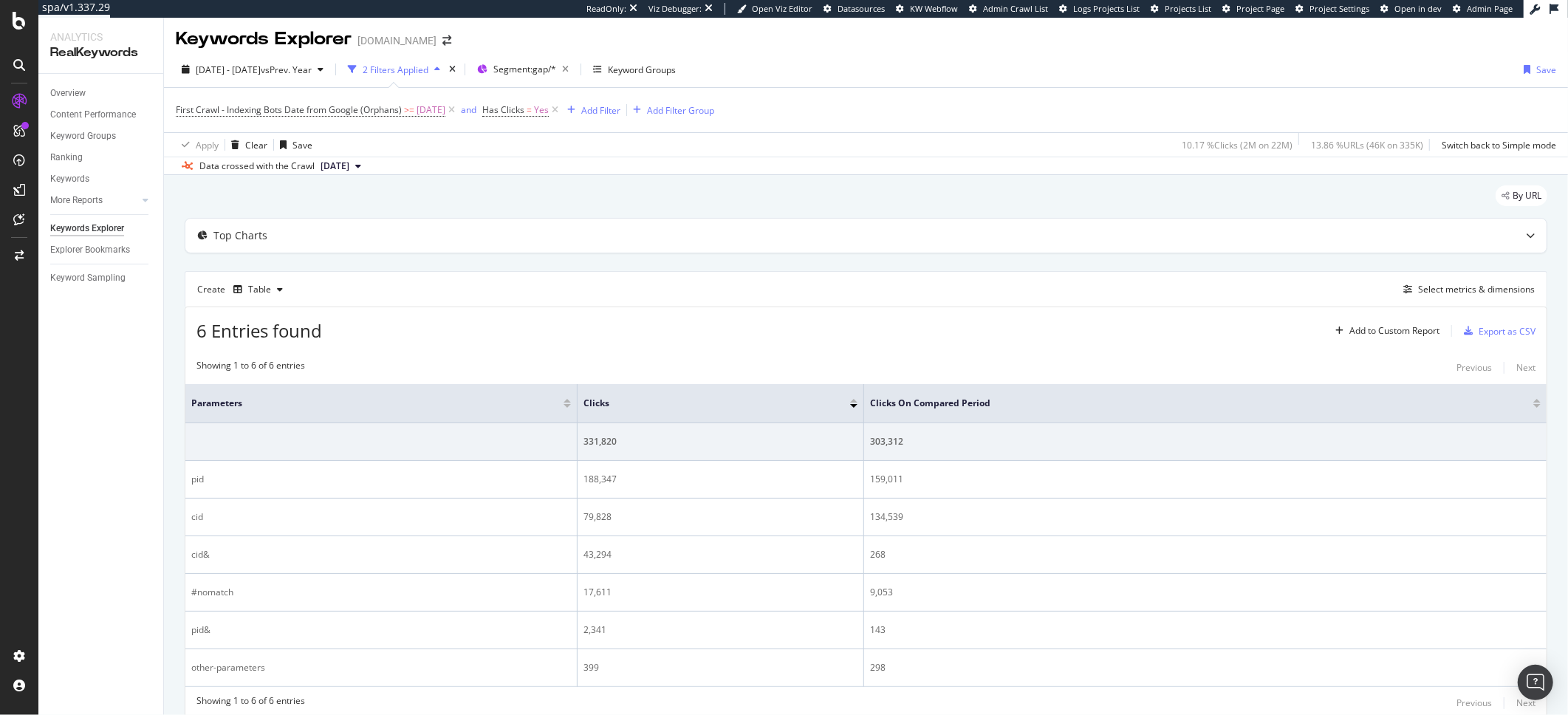
click at [668, 316] on div "6 Entries found Add to Custom Report Export as CSV" at bounding box center [866, 325] width 1362 height 36
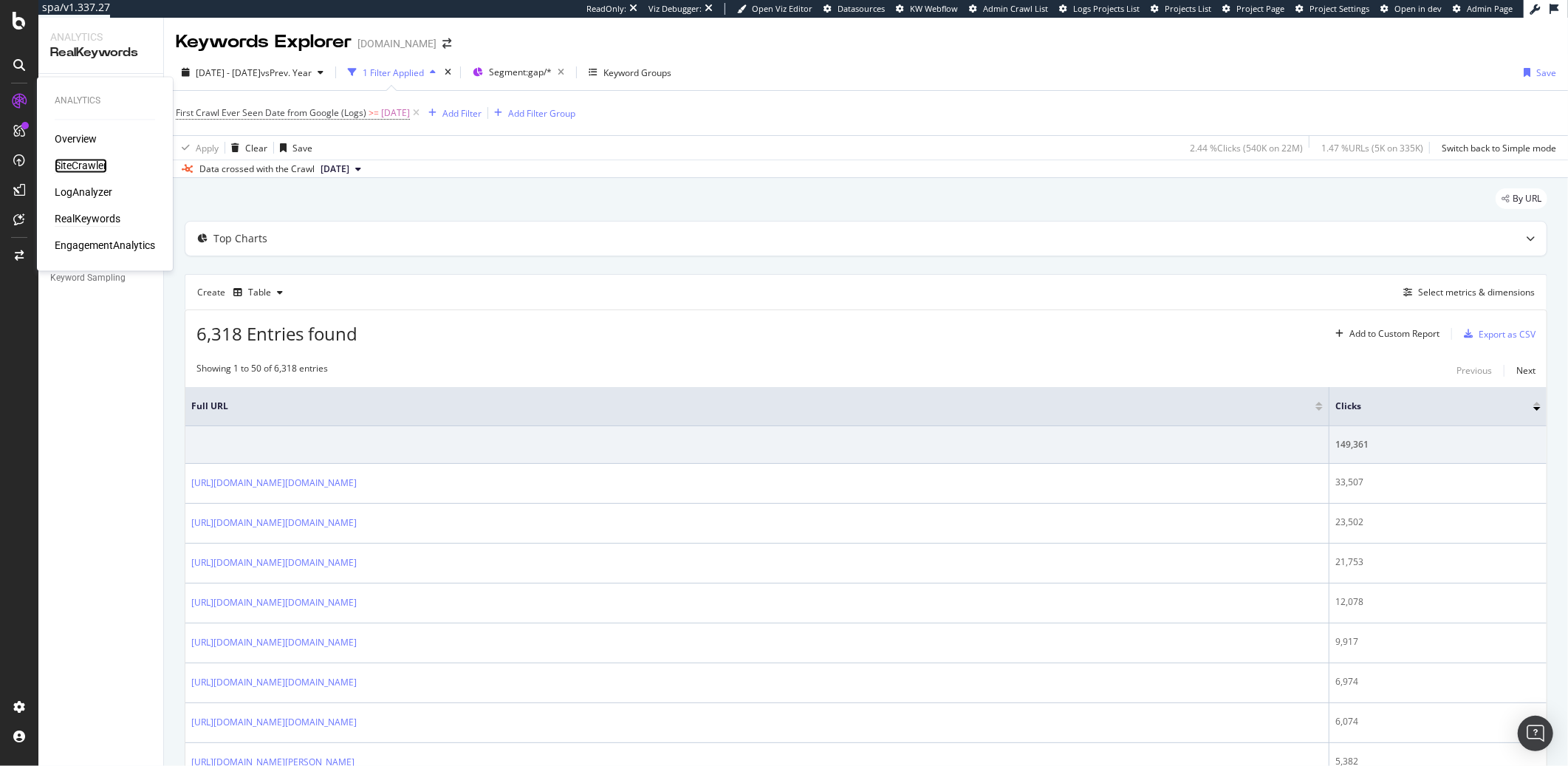
click at [84, 166] on div "SiteCrawler" at bounding box center [81, 166] width 53 height 15
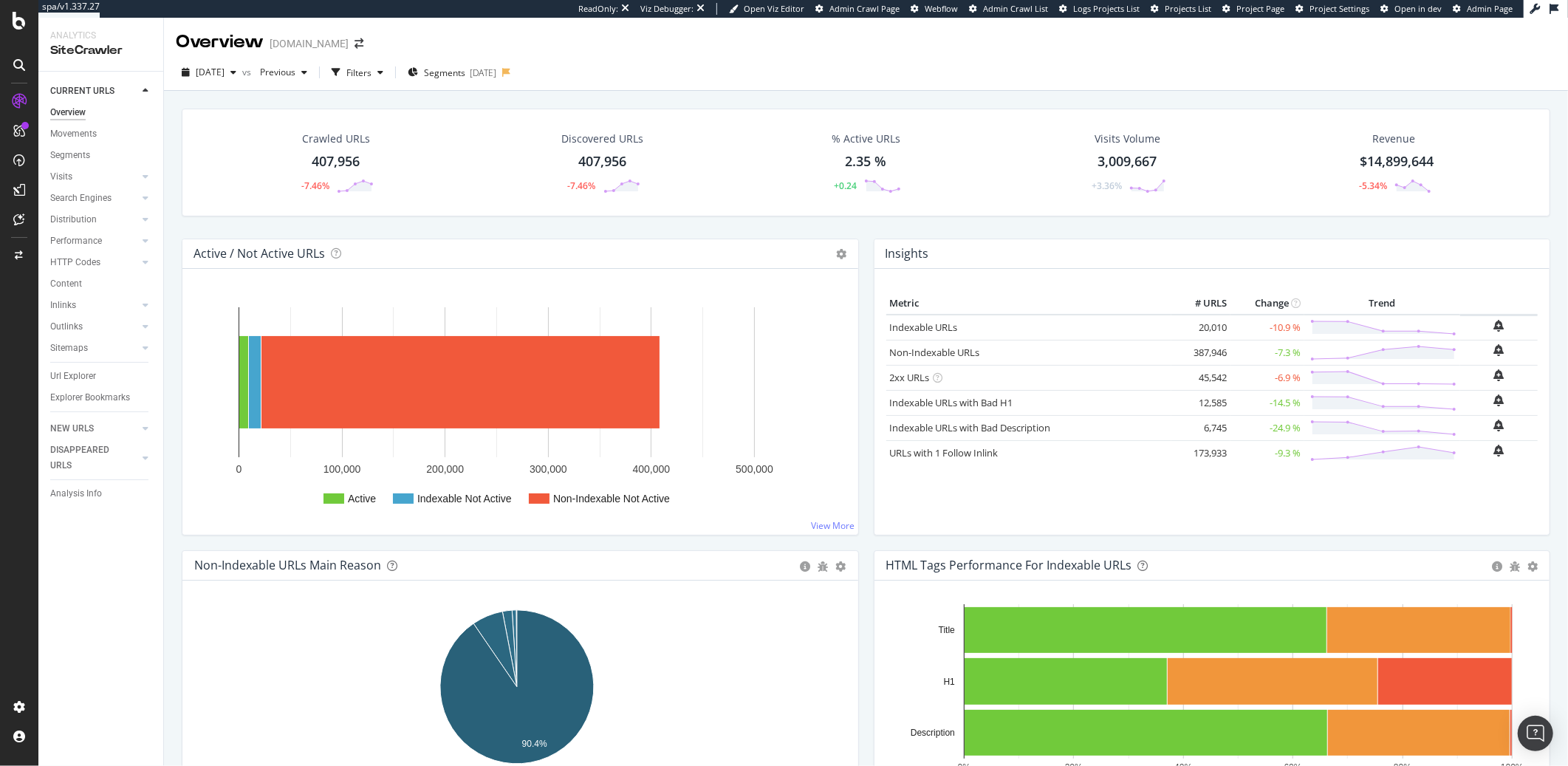
click at [674, 74] on div "[DATE] vs Previous Filters Segments [DATE]" at bounding box center [866, 75] width 1404 height 30
click at [731, 69] on div "[DATE] vs Previous Filters Segments [DATE]" at bounding box center [866, 75] width 1404 height 30
click at [225, 69] on span "[DATE]" at bounding box center [210, 72] width 29 height 13
